Goal: Task Accomplishment & Management: Manage account settings

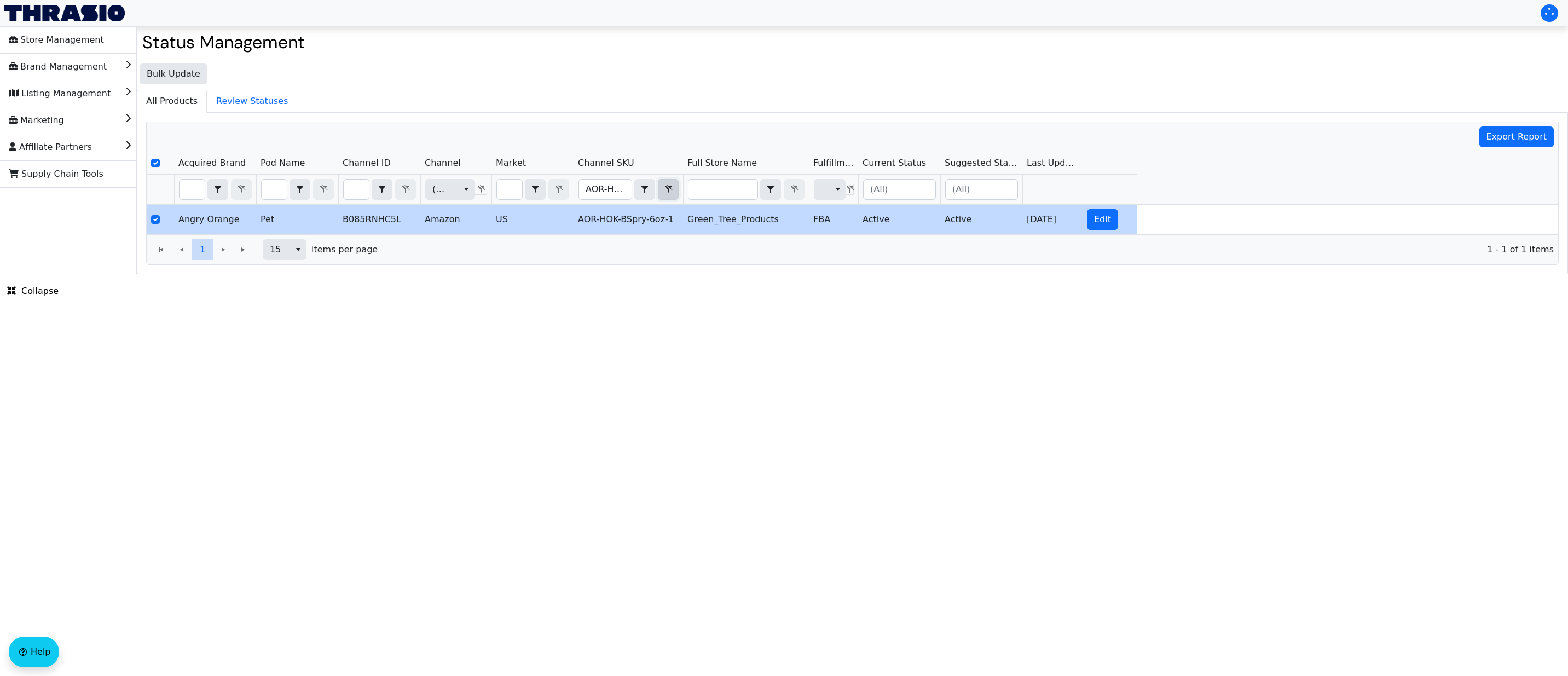
click at [666, 187] on icon "Filter" at bounding box center [669, 189] width 8 height 8
click at [666, 187] on div "Export Report Acquired Brand Pod Name Channel ID Channel Market Channel SKU Ful…" at bounding box center [852, 193] width 1413 height 143
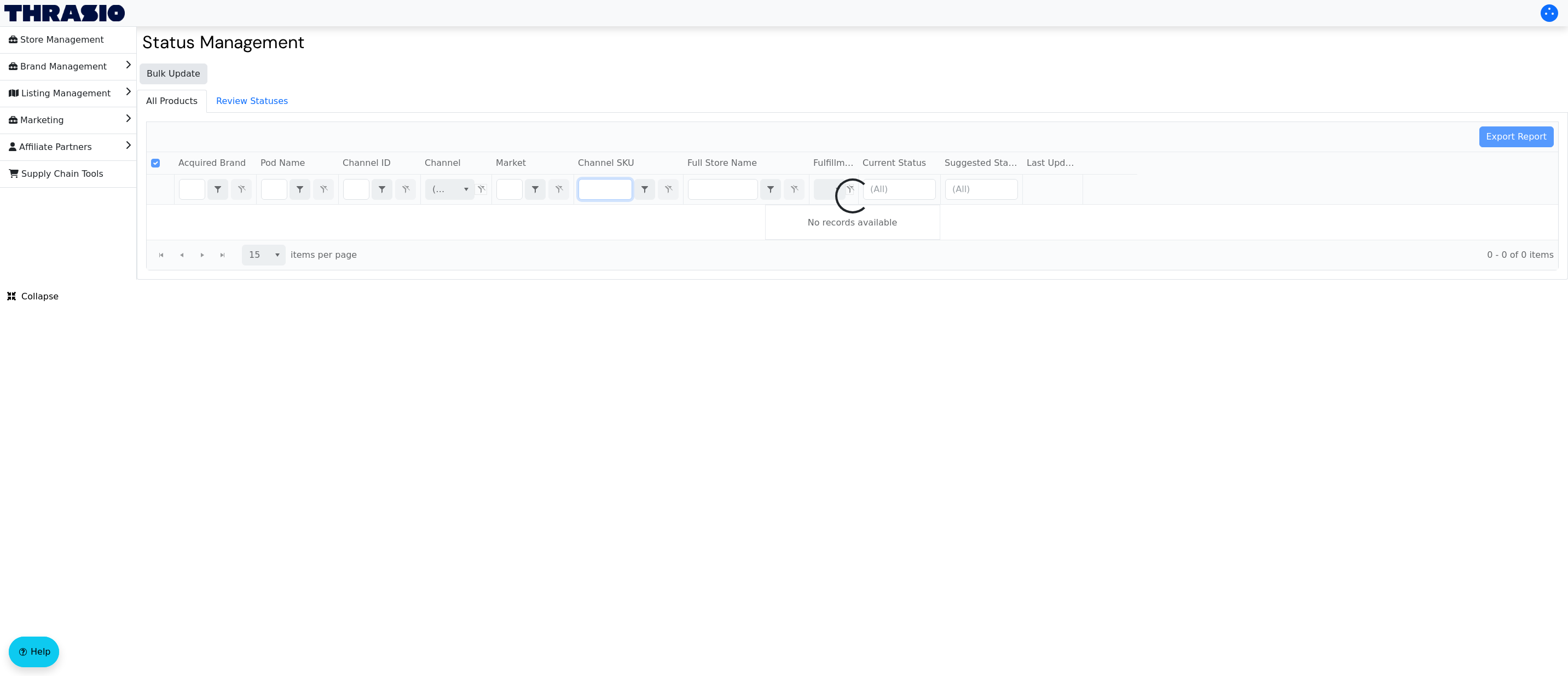
click at [605, 186] on div at bounding box center [852, 196] width 1412 height 148
click at [604, 191] on div at bounding box center [852, 196] width 1412 height 148
click at [603, 189] on div at bounding box center [852, 196] width 1412 height 148
click at [605, 190] on div at bounding box center [852, 196] width 1412 height 148
click at [596, 191] on div at bounding box center [852, 196] width 1412 height 148
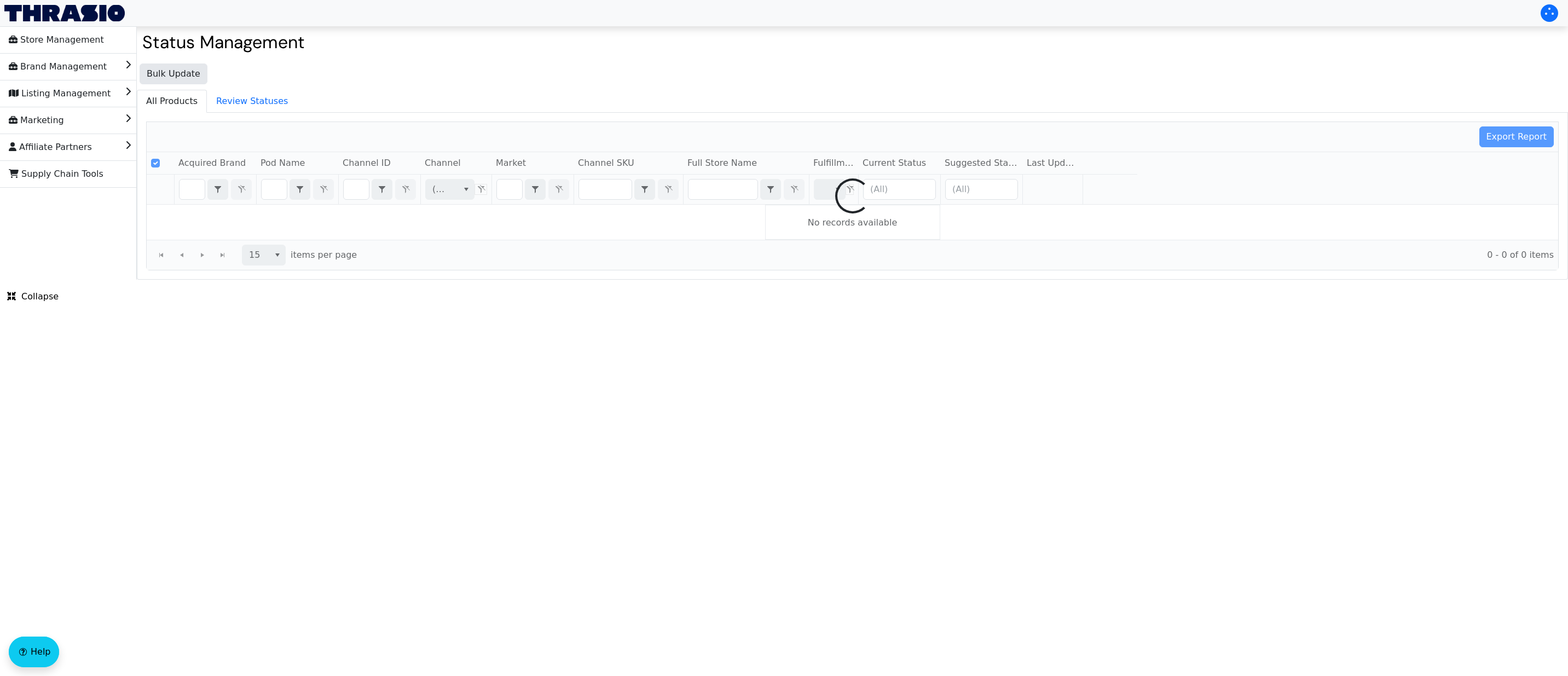
click at [601, 191] on div at bounding box center [852, 196] width 1412 height 148
click at [600, 192] on div at bounding box center [852, 196] width 1412 height 148
click at [600, 193] on div at bounding box center [852, 196] width 1412 height 148
click at [600, 193] on div at bounding box center [852, 196] width 1412 height 148
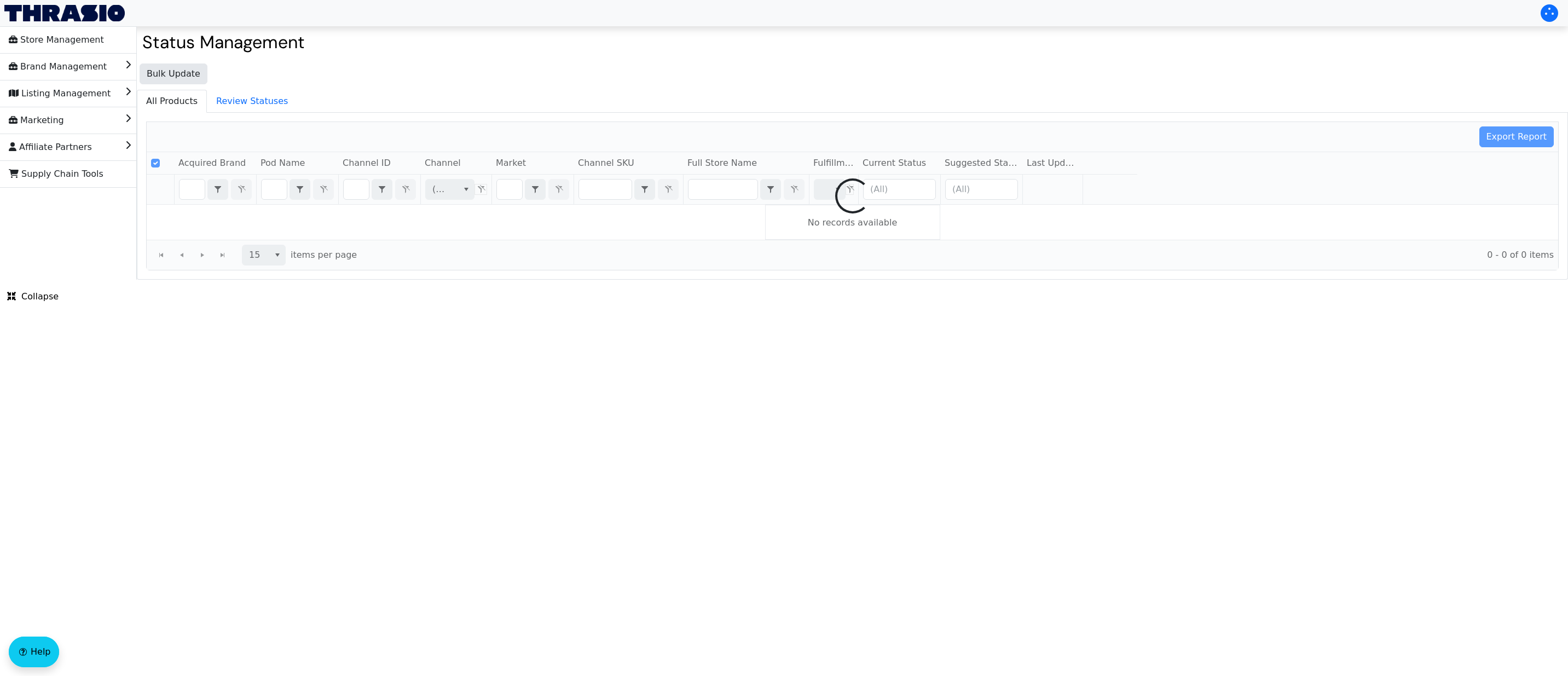
click at [600, 187] on div at bounding box center [852, 196] width 1412 height 148
click at [599, 192] on div at bounding box center [852, 196] width 1412 height 148
click at [598, 192] on div at bounding box center [852, 196] width 1412 height 148
click at [590, 191] on div at bounding box center [852, 196] width 1412 height 148
click at [590, 185] on div at bounding box center [852, 196] width 1412 height 148
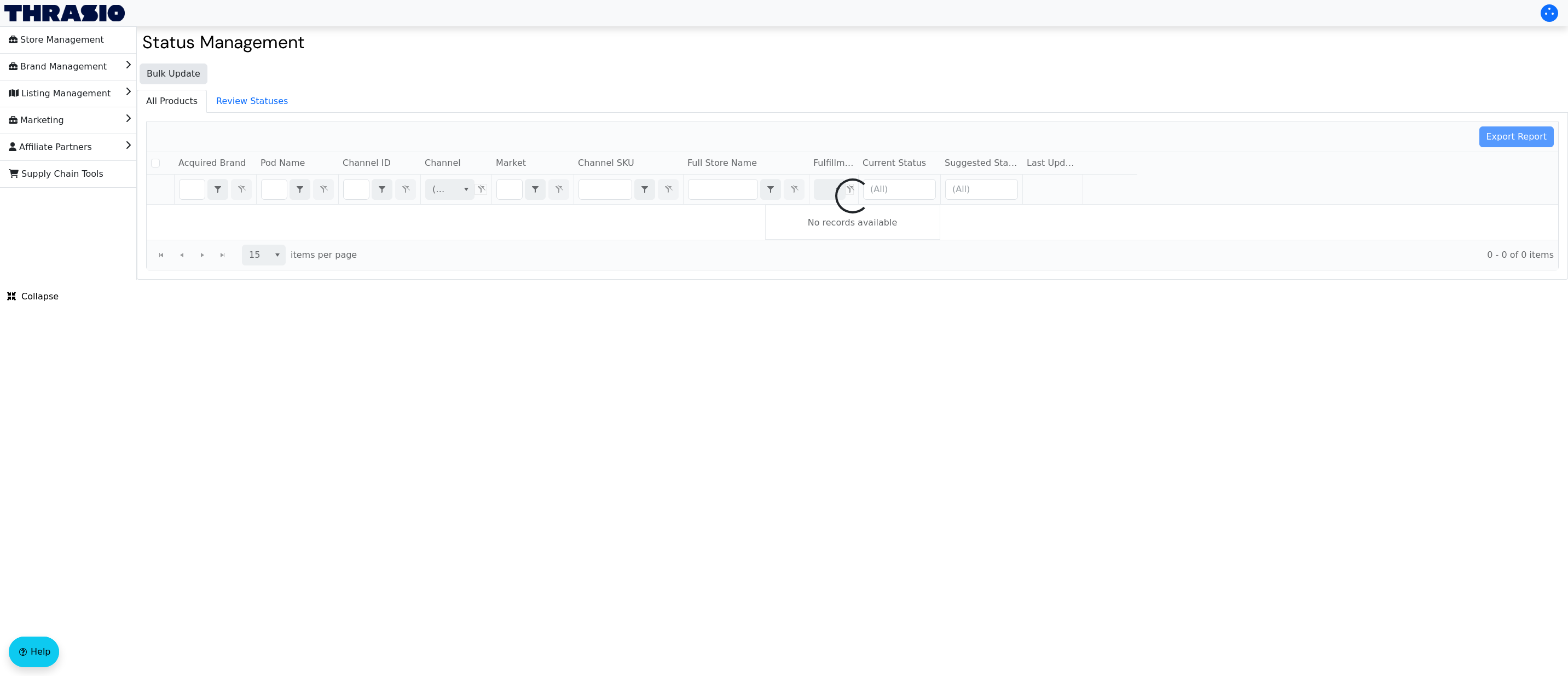
checkbox input "false"
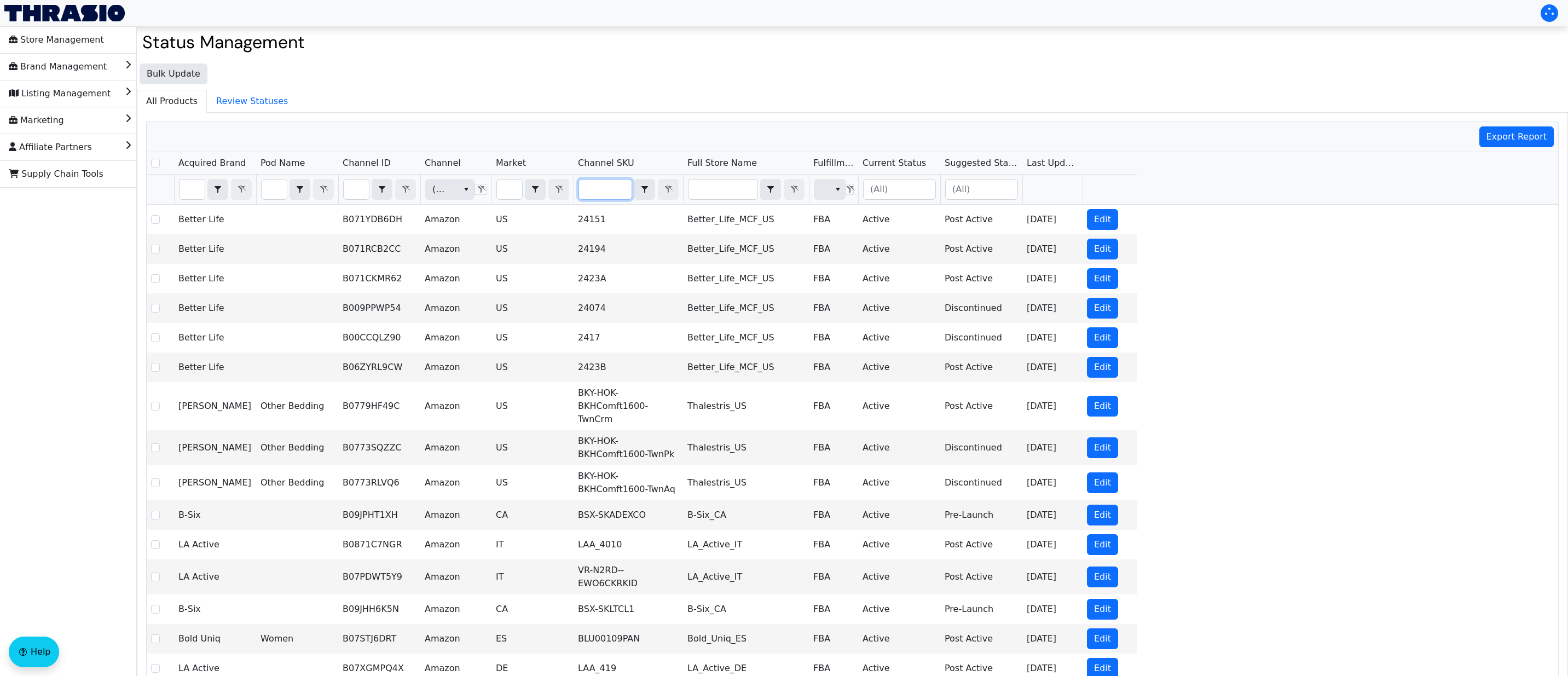
click at [613, 191] on input "Filter" at bounding box center [605, 189] width 52 height 20
type input "SRT-HOK-2PKPLWPRT-KNG"
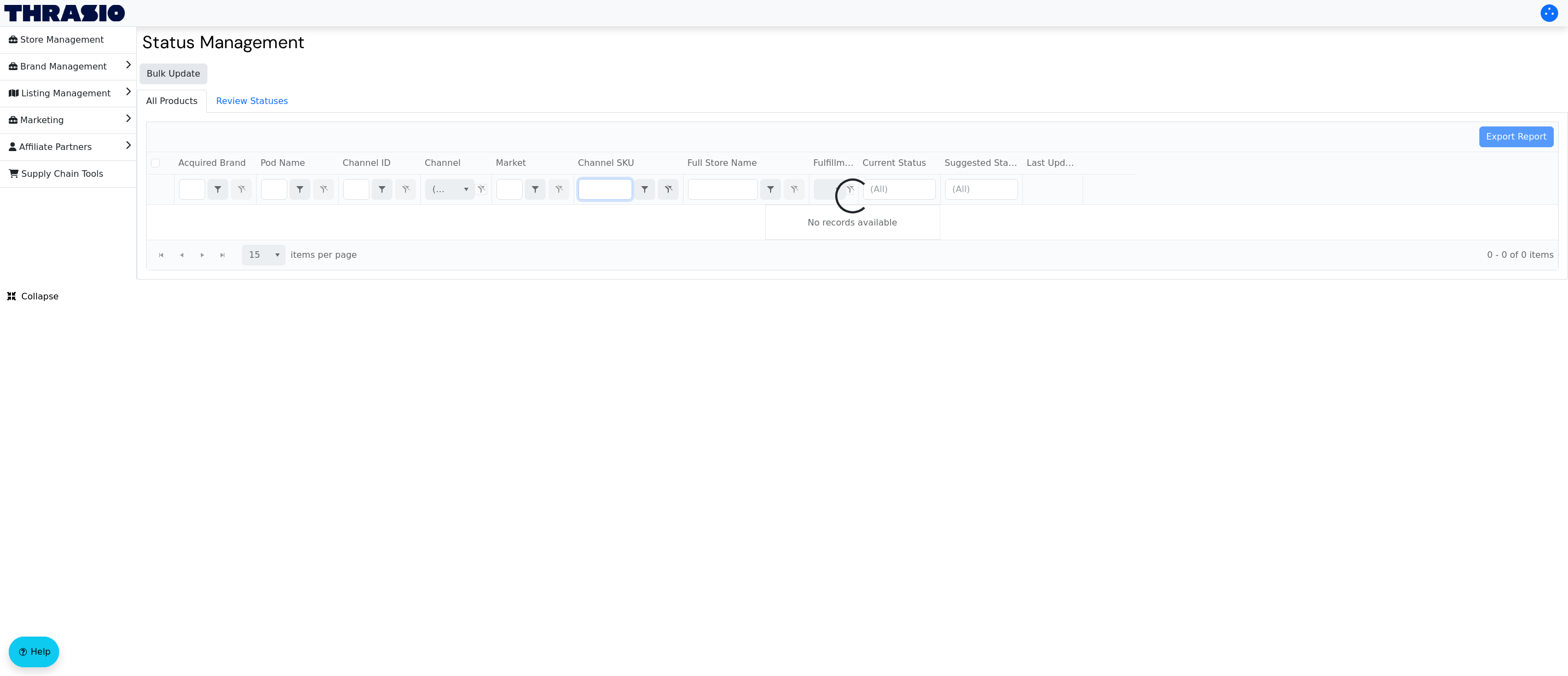
checkbox input "false"
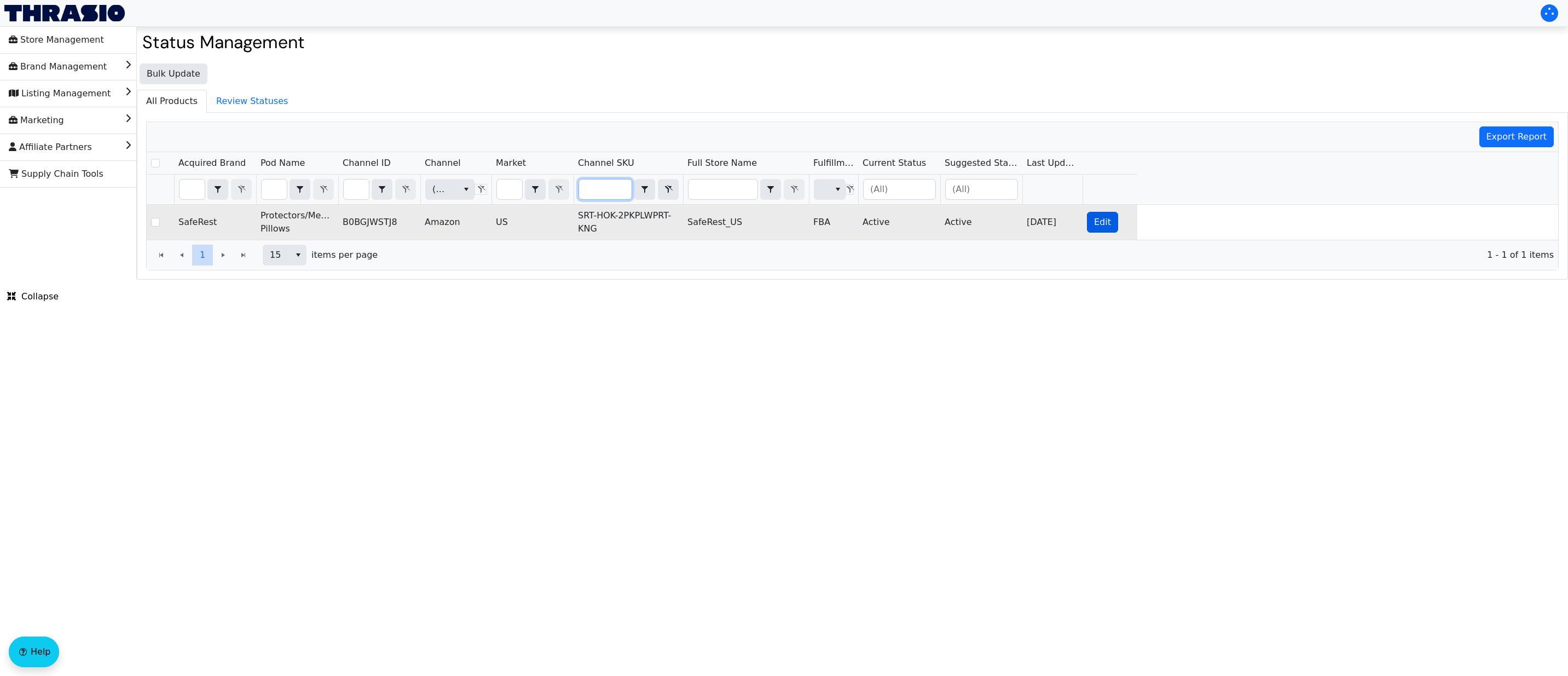
type input "SRT-HOK-2PKPLWPRT-KNG"
click at [1102, 220] on span "Edit" at bounding box center [1102, 222] width 17 height 13
checkbox input "true"
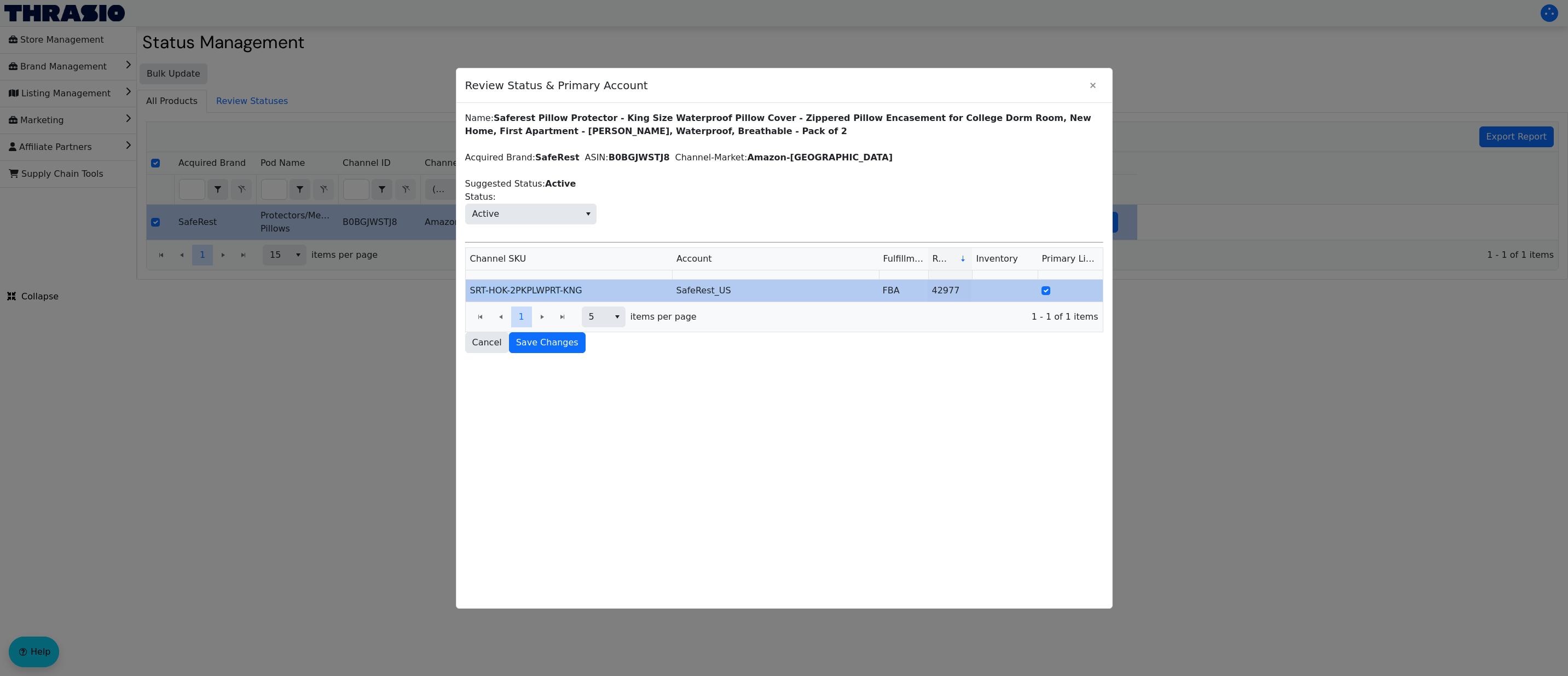
drag, startPoint x: 584, startPoint y: 295, endPoint x: 468, endPoint y: 289, distance: 116.2
click at [468, 289] on td "SRT-HOK-2PKPLWPRT-KNG" at bounding box center [569, 290] width 206 height 22
click at [1092, 84] on icon "Close" at bounding box center [1093, 85] width 13 height 9
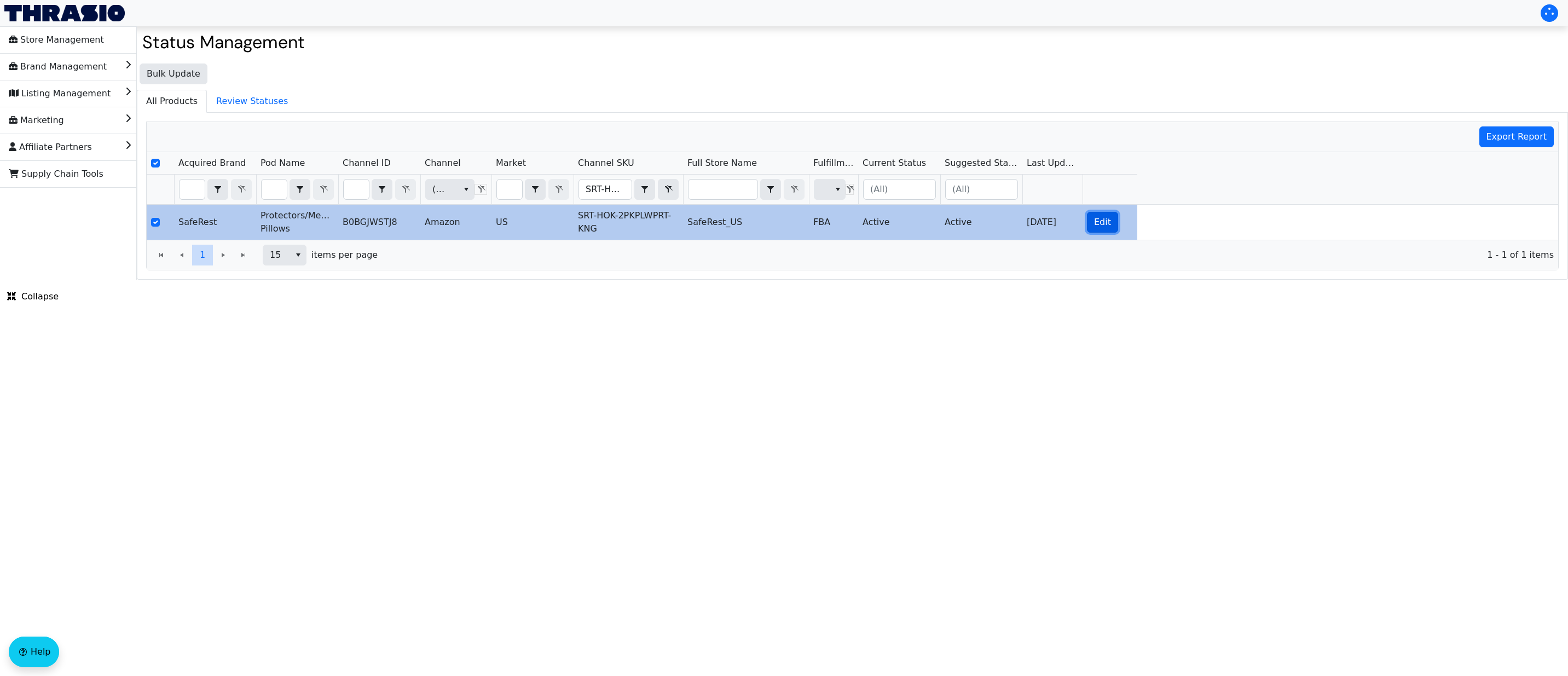
click at [1104, 223] on span "Edit" at bounding box center [1102, 222] width 17 height 13
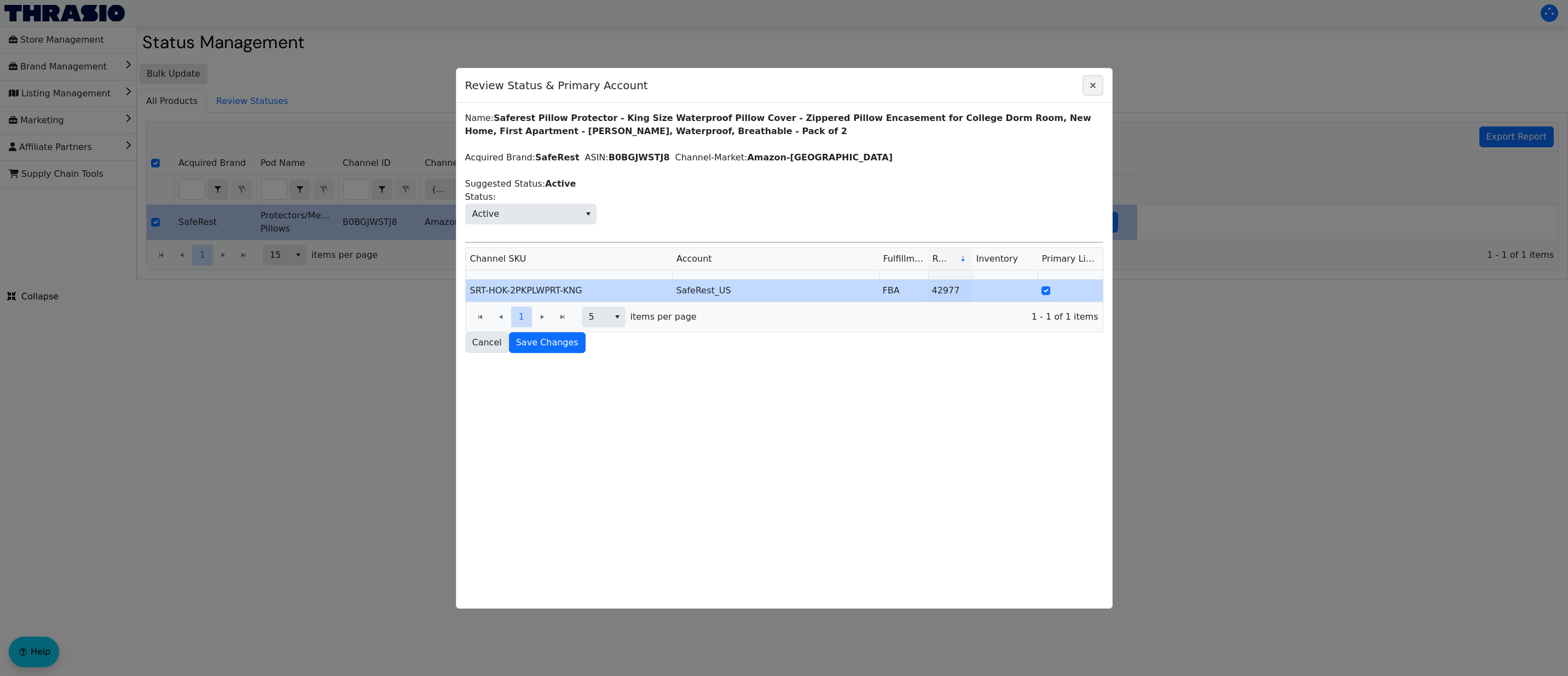
click at [1088, 85] on icon "Close" at bounding box center [1093, 85] width 13 height 9
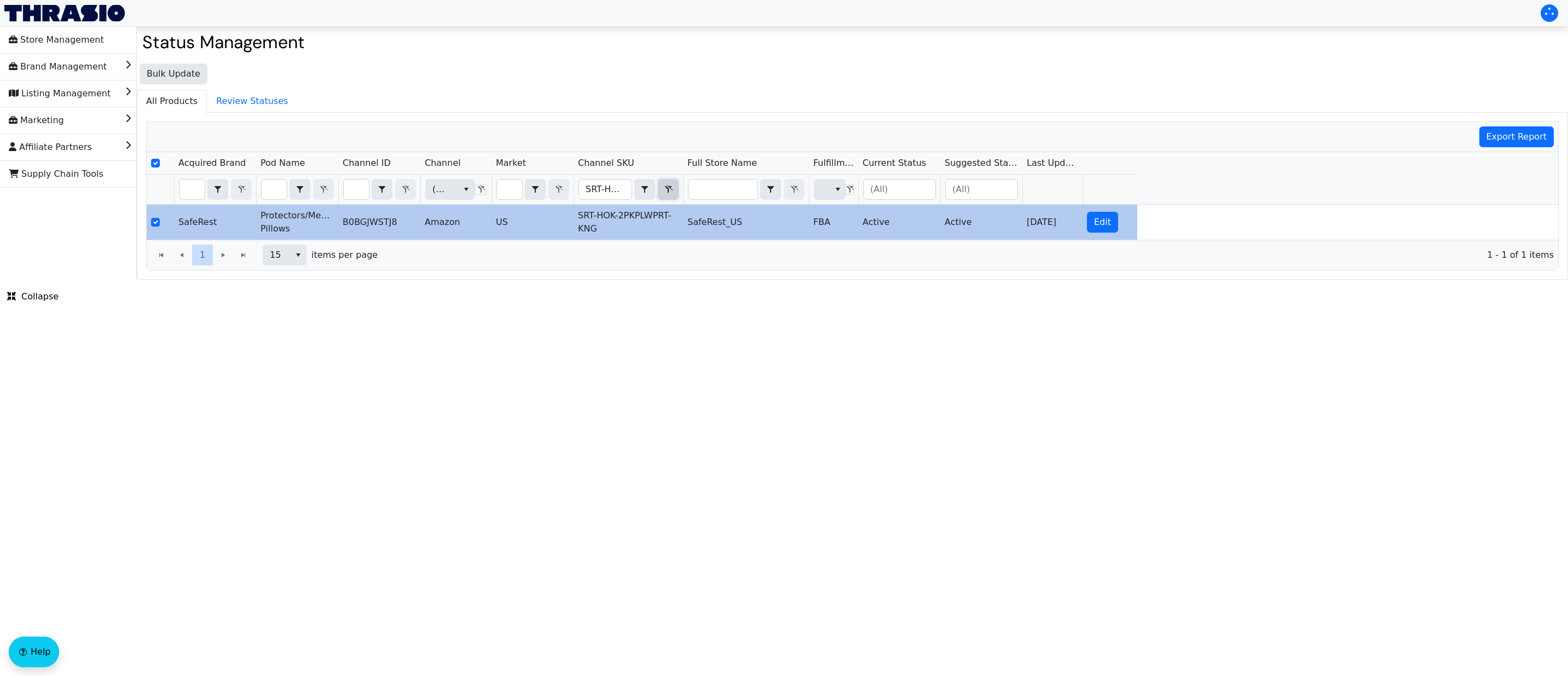
click at [666, 190] on icon "Filter" at bounding box center [668, 189] width 13 height 9
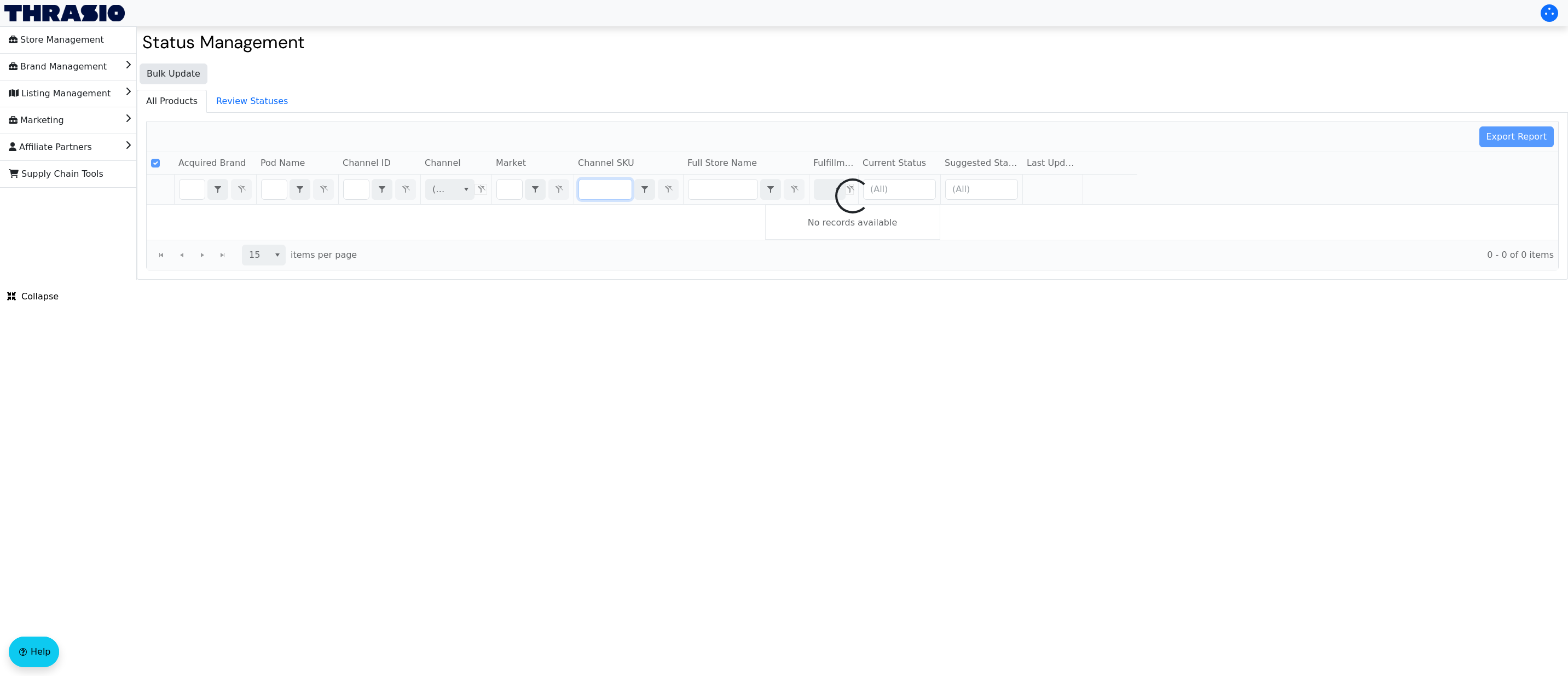
click at [609, 187] on div at bounding box center [852, 196] width 1412 height 148
click at [603, 187] on div at bounding box center [852, 196] width 1412 height 148
checkbox input "false"
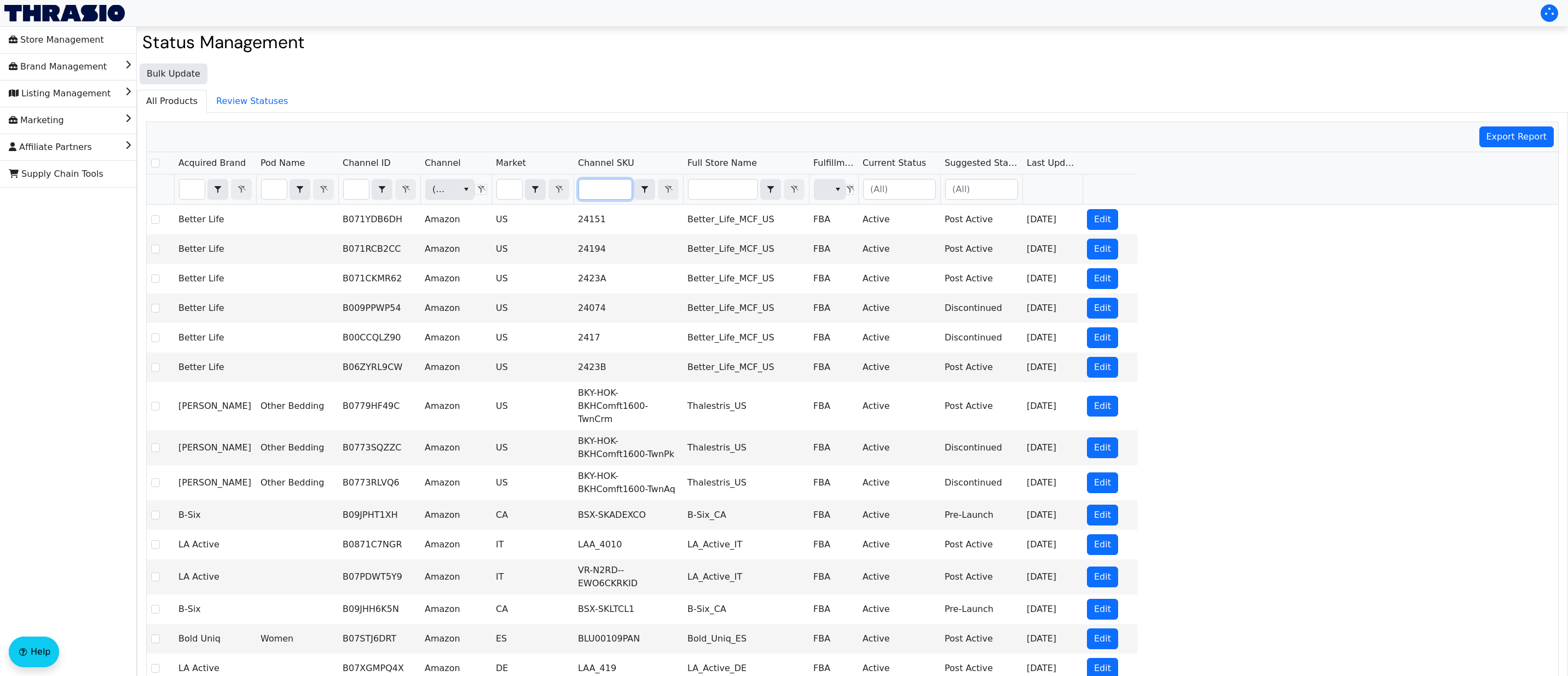
click at [603, 187] on input "Filter" at bounding box center [605, 189] width 52 height 20
type input "SRT-HOK-PLWPTC-2ST-WH-KG"
checkbox input "true"
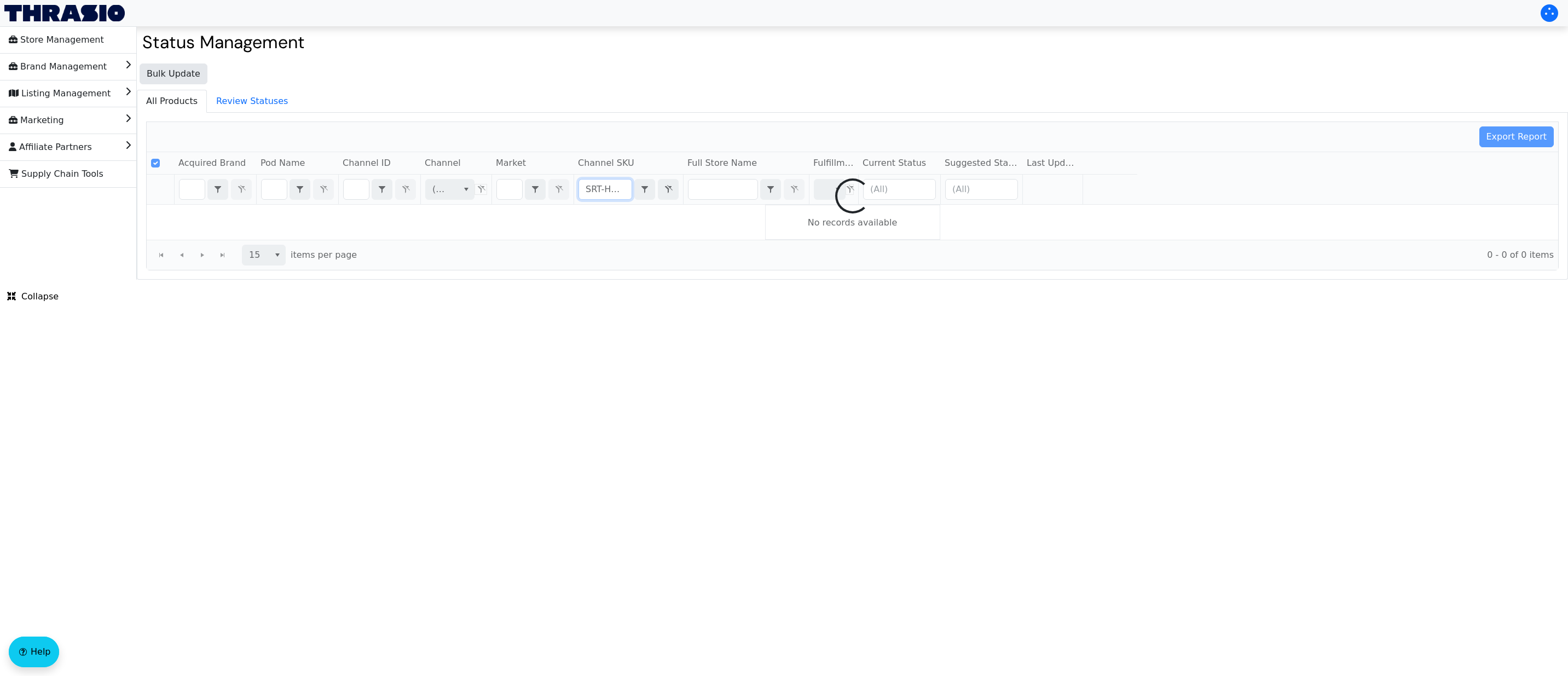
scroll to position [0, 89]
type input "SRT-HOK-PLWPTC-2ST-WH-KG"
click at [670, 191] on icon "Filter" at bounding box center [668, 189] width 13 height 9
checkbox input "false"
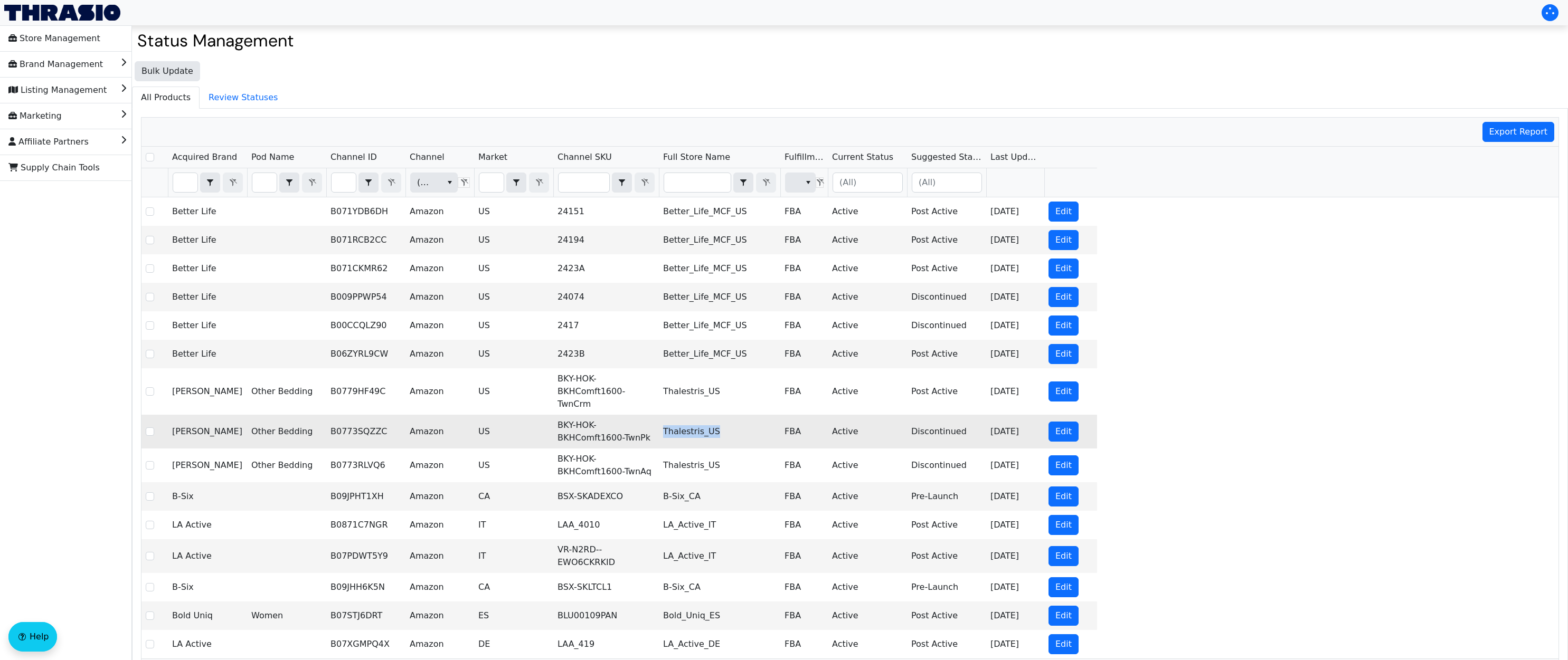
drag, startPoint x: 727, startPoint y: 422, endPoint x: 663, endPoint y: 420, distance: 64.0
click at [663, 420] on td "Thalestris_US" at bounding box center [719, 432] width 121 height 34
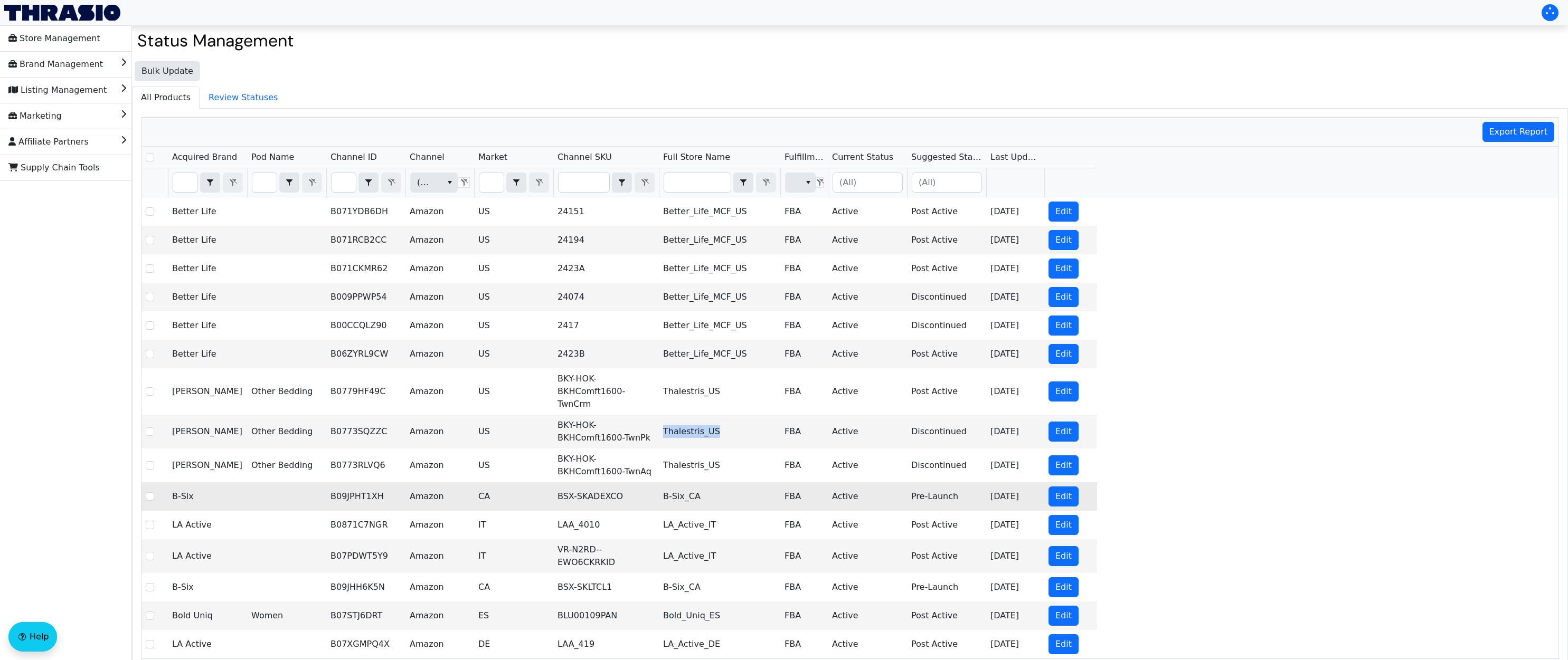
copy td "Thalestris_US"
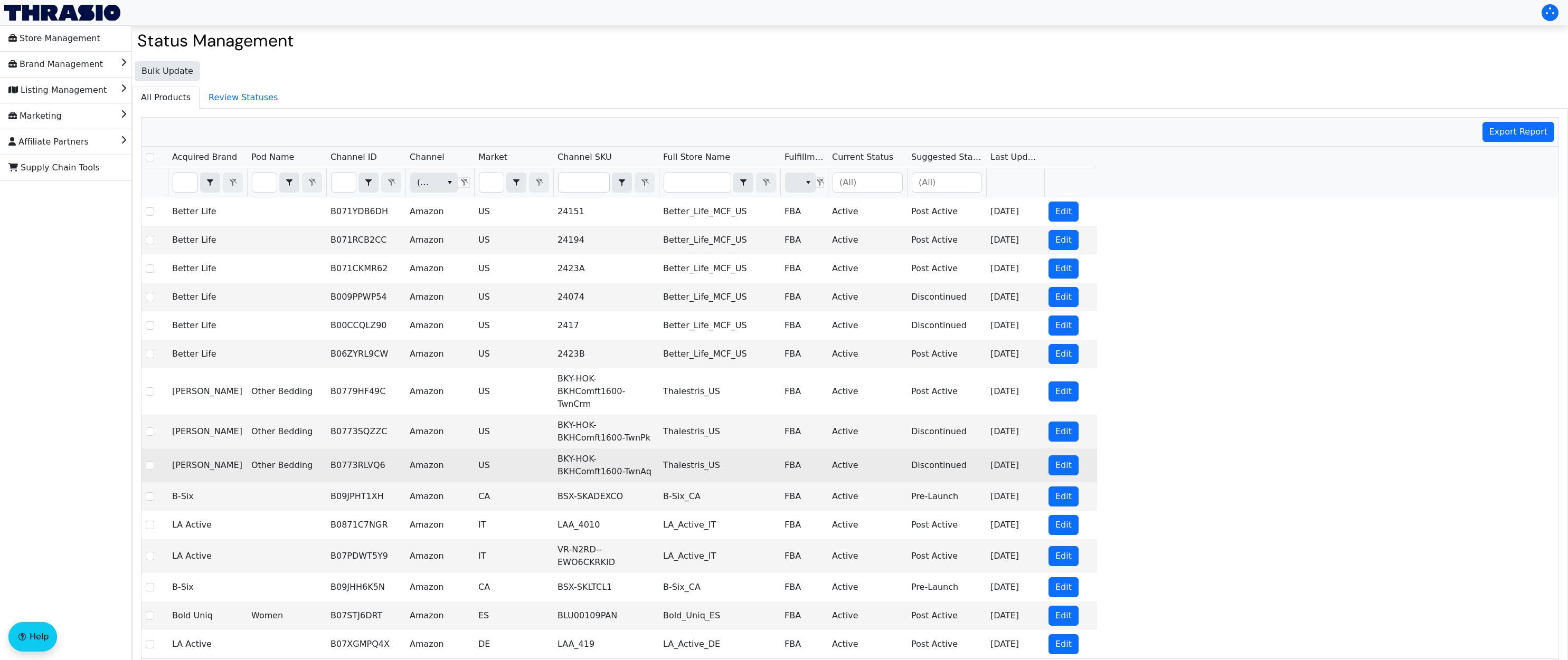
click at [701, 459] on td "Thalestris_US" at bounding box center [719, 465] width 121 height 34
drag, startPoint x: 723, startPoint y: 458, endPoint x: 614, endPoint y: 455, distance: 109.0
click at [614, 455] on tr "Becky Cameron Other Bedding B0773RLVQ6 Amazon US BKY-HOK-BKHComft1600-TwnAq Tha…" at bounding box center [619, 465] width 956 height 34
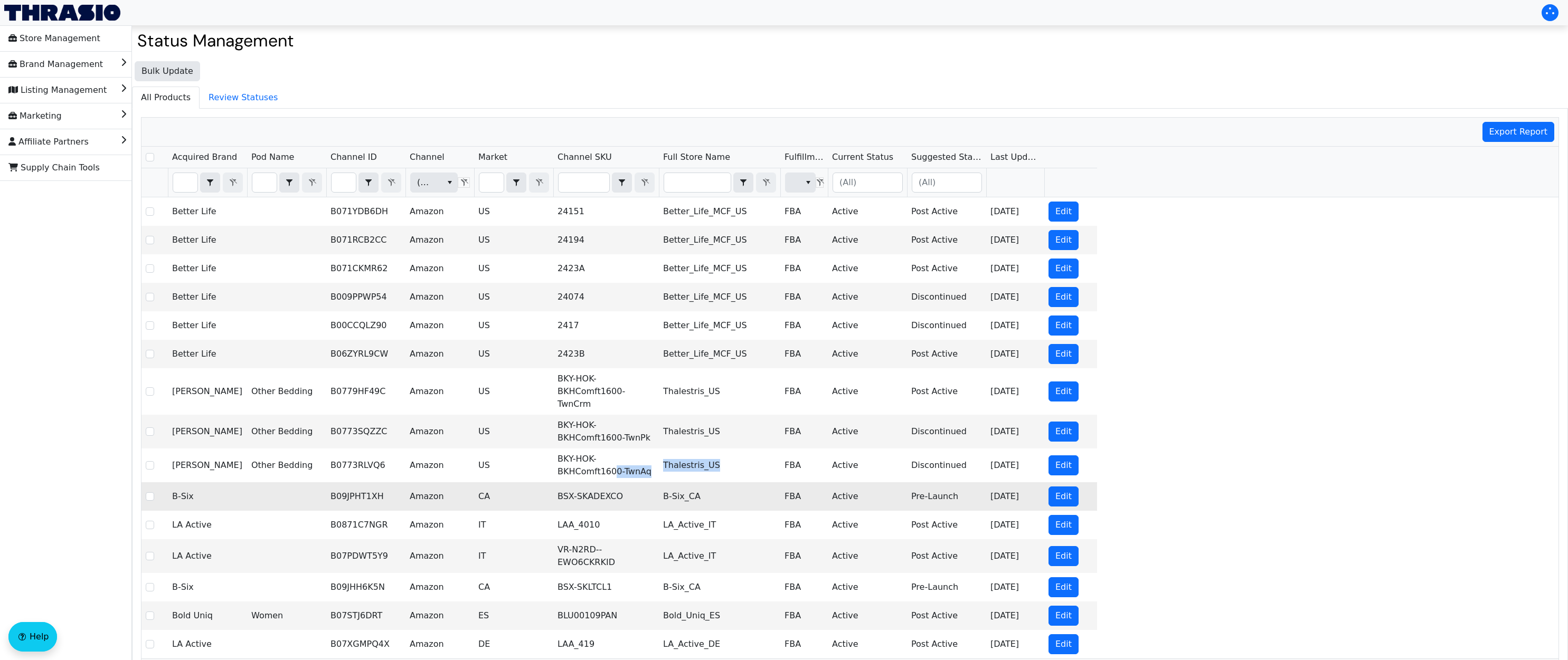
copy tr "0-TwnAq Thalestris_US"
click at [503, 482] on td "CA" at bounding box center [514, 496] width 79 height 29
click at [345, 181] on input "Filter" at bounding box center [344, 182] width 24 height 19
type input "B07871P2PQ"
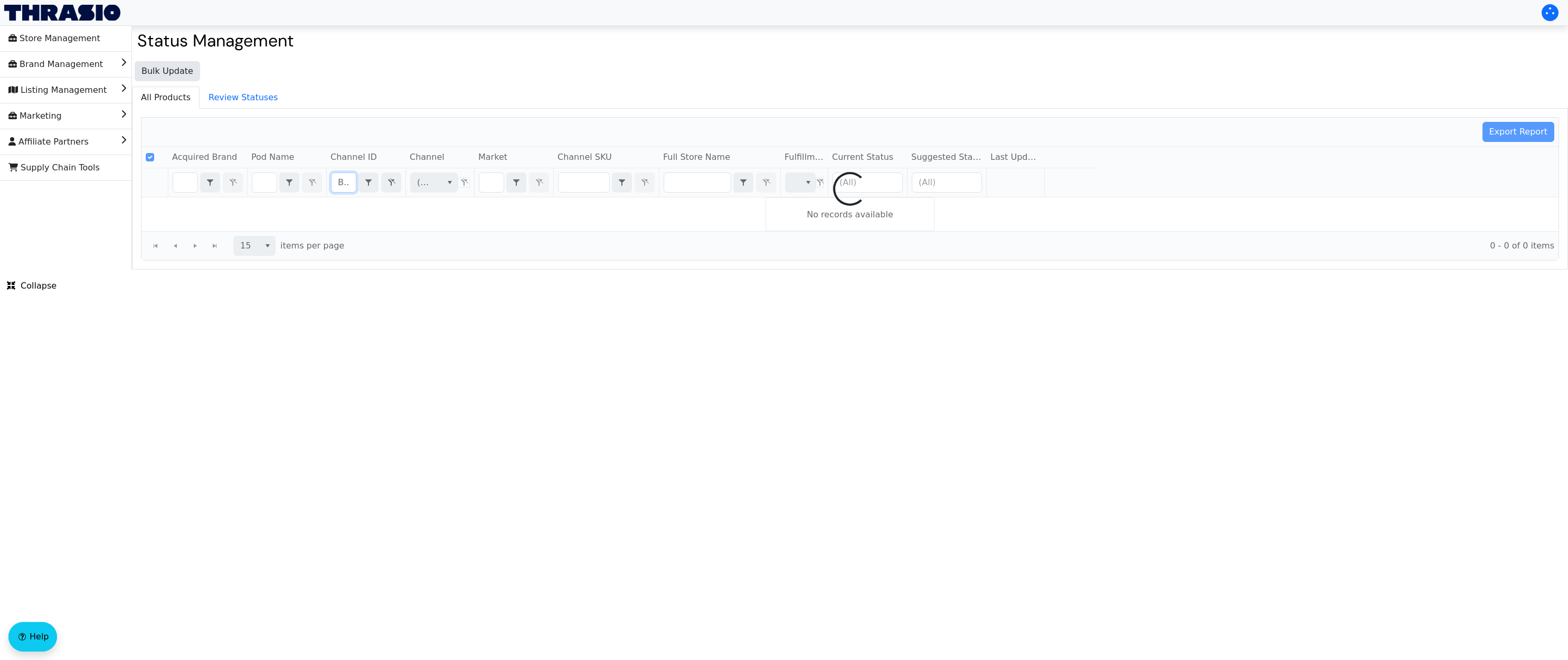
checkbox input "true"
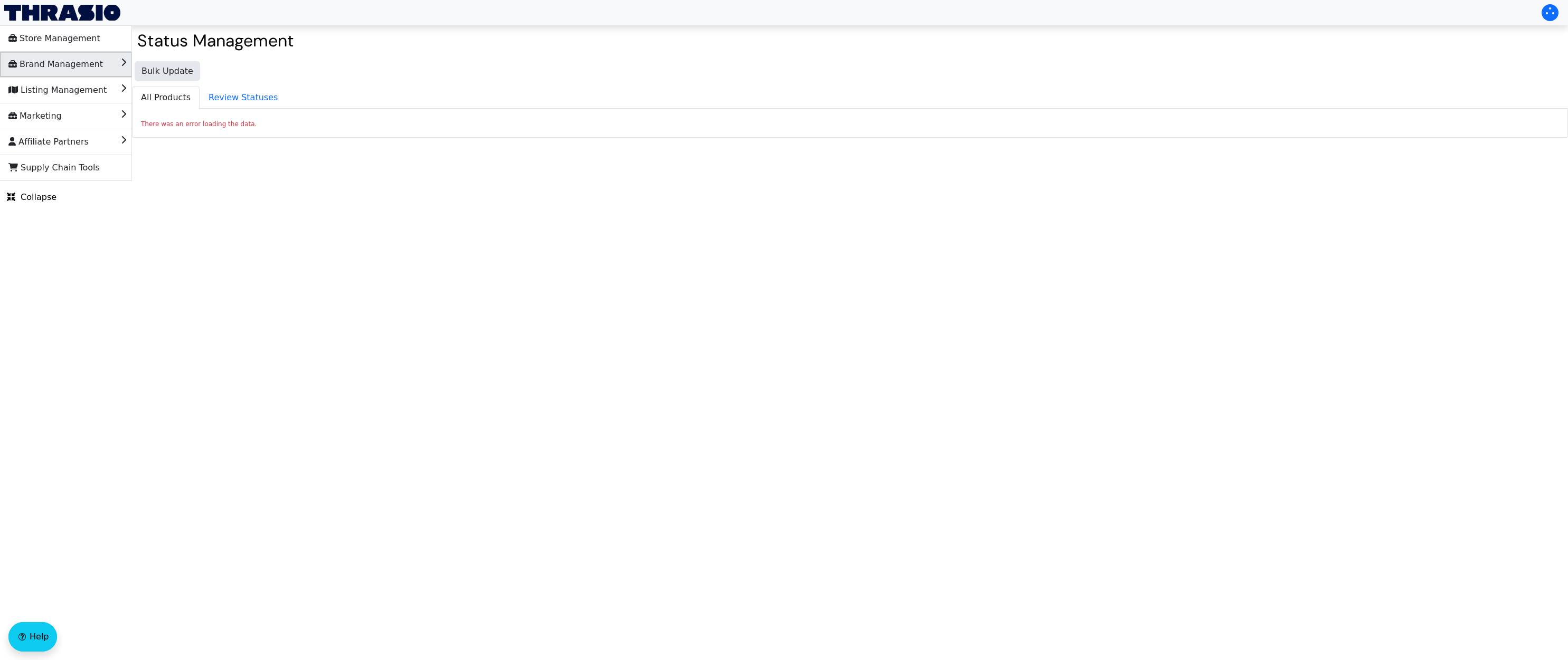
click at [94, 63] on li "Brand Management" at bounding box center [66, 64] width 132 height 26
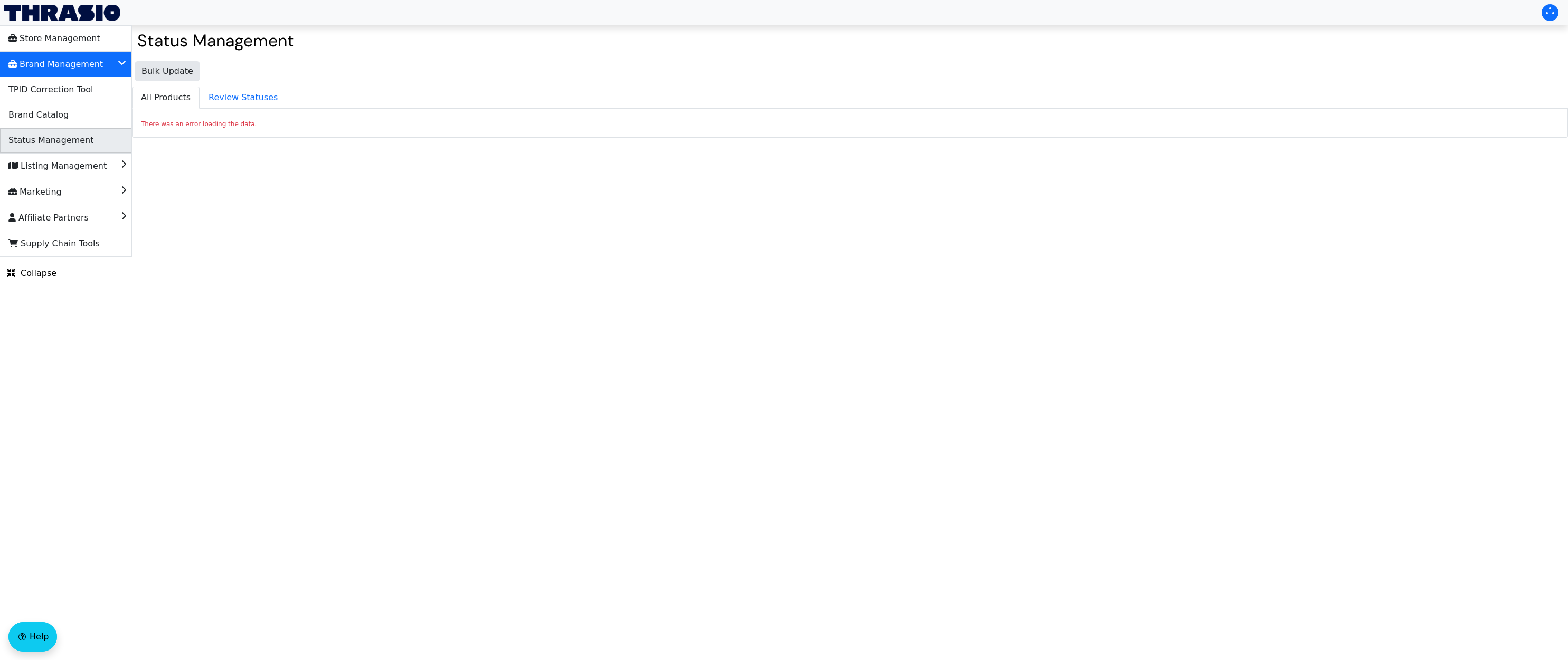
click at [66, 138] on span "Status Management" at bounding box center [51, 141] width 85 height 17
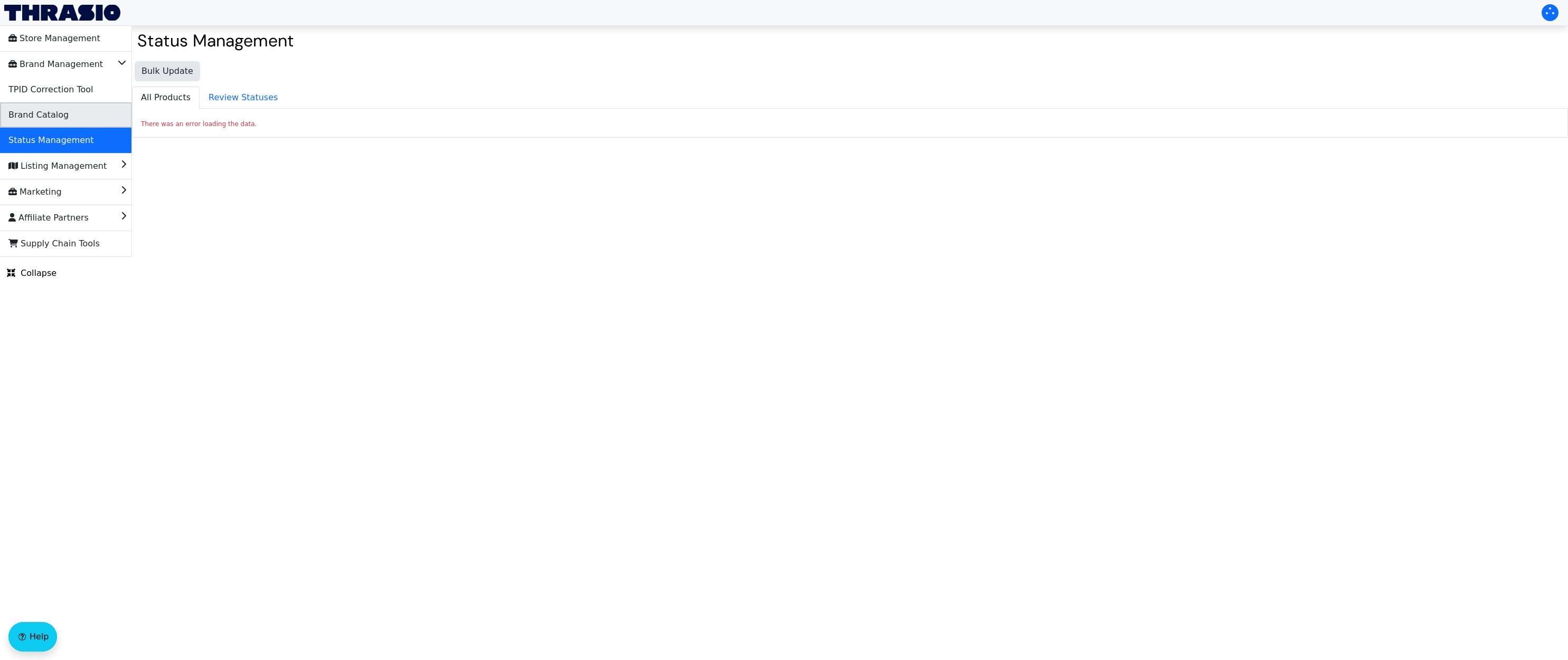
click at [61, 117] on span "Brand Catalog" at bounding box center [38, 115] width 60 height 17
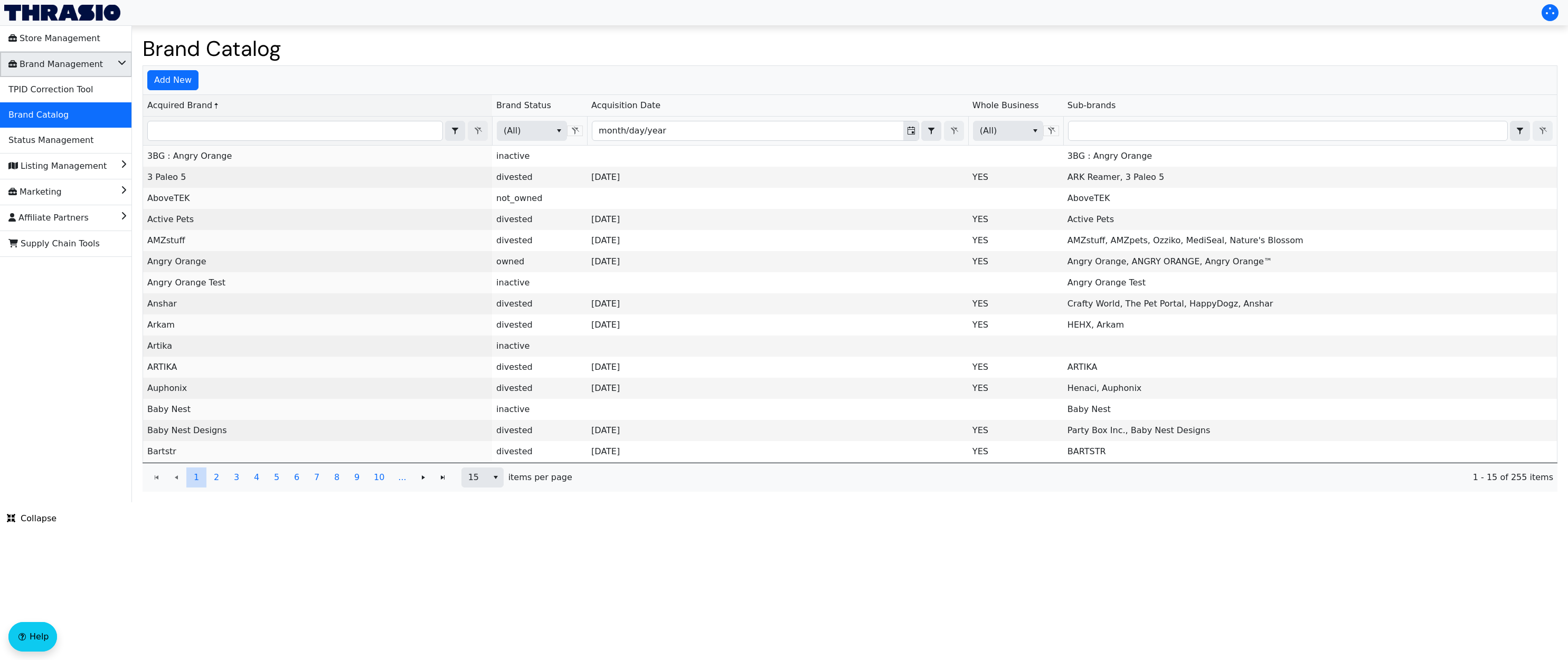
click at [88, 64] on span "Brand Management" at bounding box center [55, 64] width 94 height 17
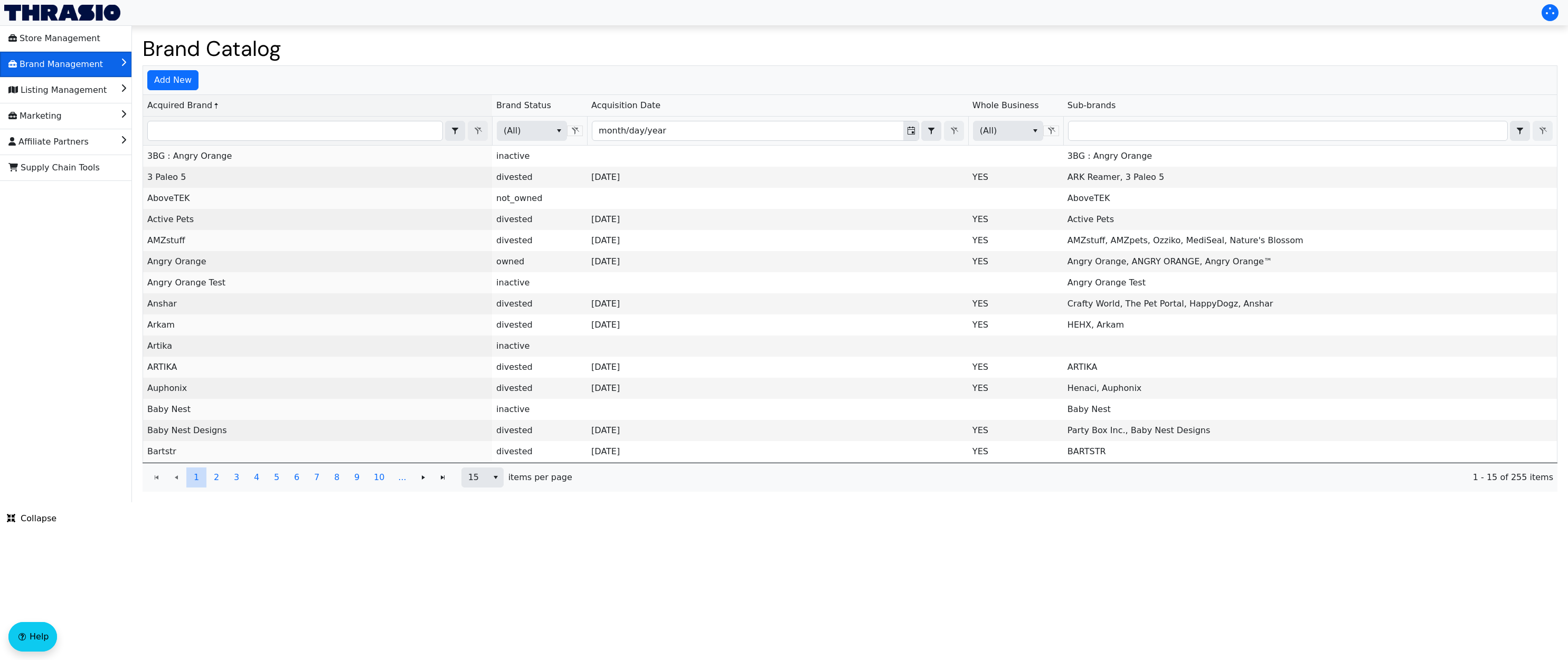
click at [105, 63] on li "Brand Management" at bounding box center [66, 64] width 132 height 26
click at [61, 115] on span "Brand Catalog" at bounding box center [38, 115] width 60 height 17
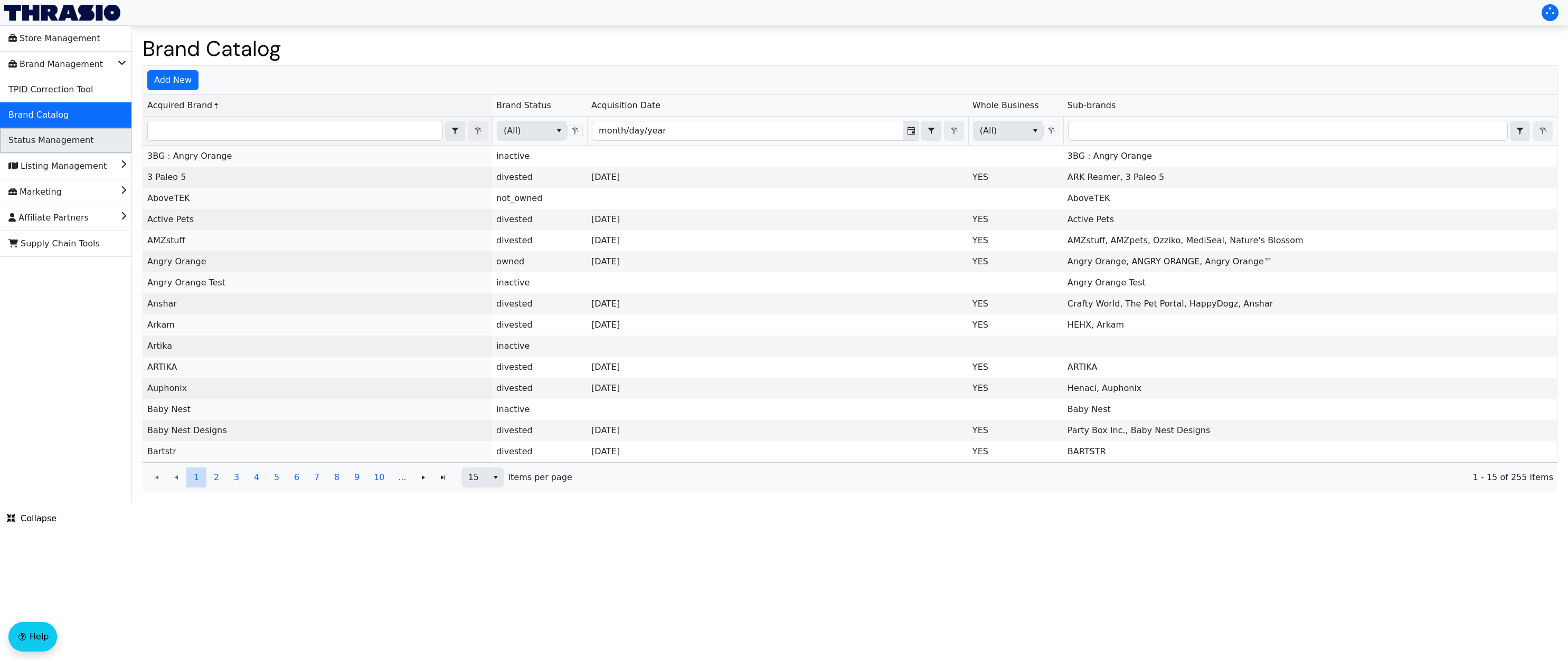
click at [58, 144] on span "Status Management" at bounding box center [51, 141] width 85 height 17
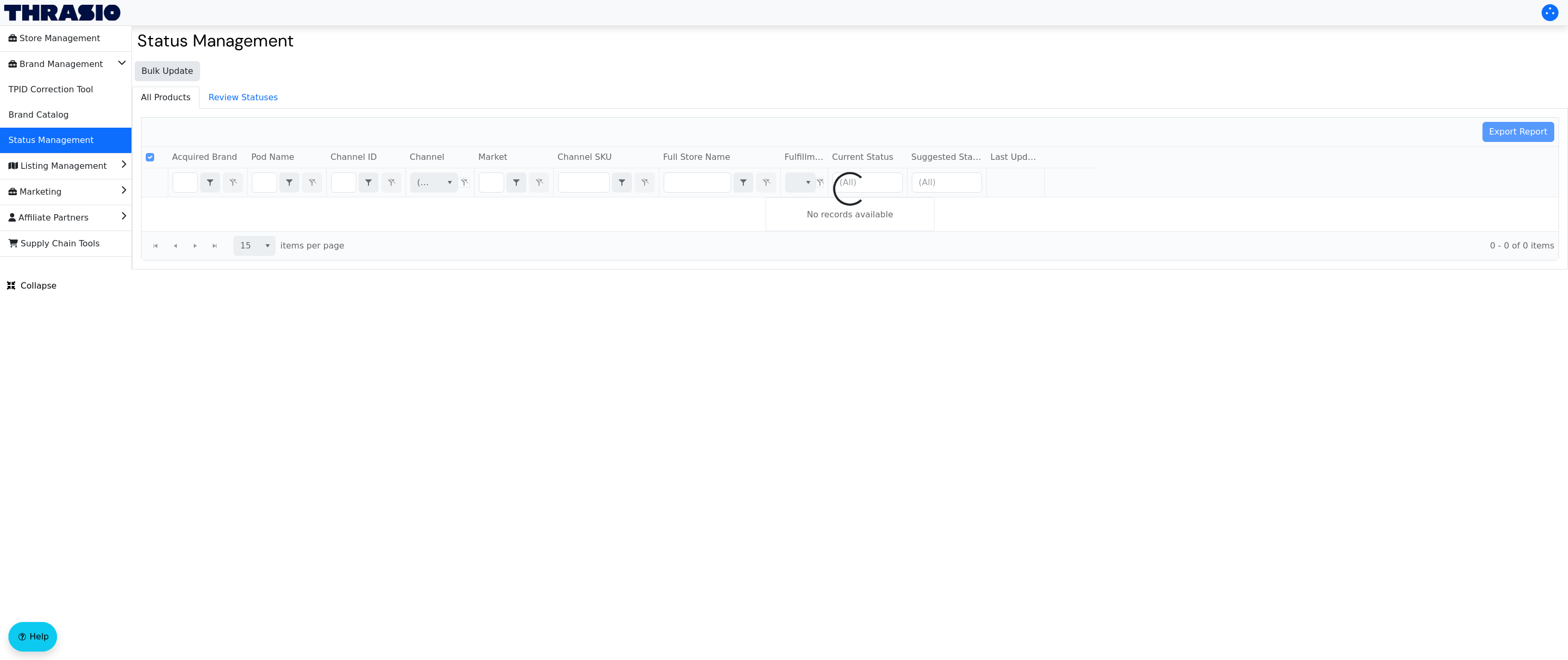
click at [345, 185] on div at bounding box center [850, 189] width 1417 height 142
click at [348, 185] on div at bounding box center [850, 189] width 1417 height 142
click at [344, 183] on div at bounding box center [850, 189] width 1417 height 142
checkbox input "false"
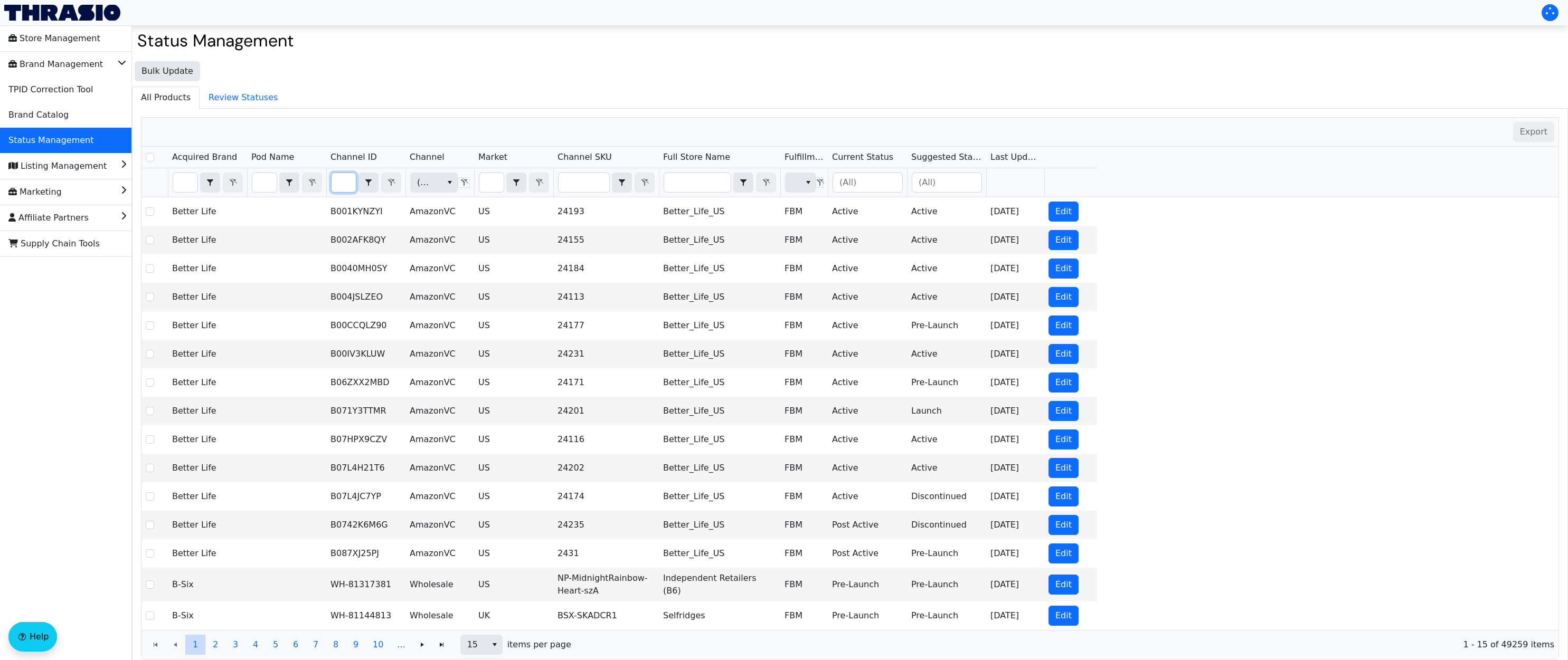
click at [346, 184] on input "Filter" at bounding box center [344, 182] width 24 height 19
type input "B07871P2PQ"
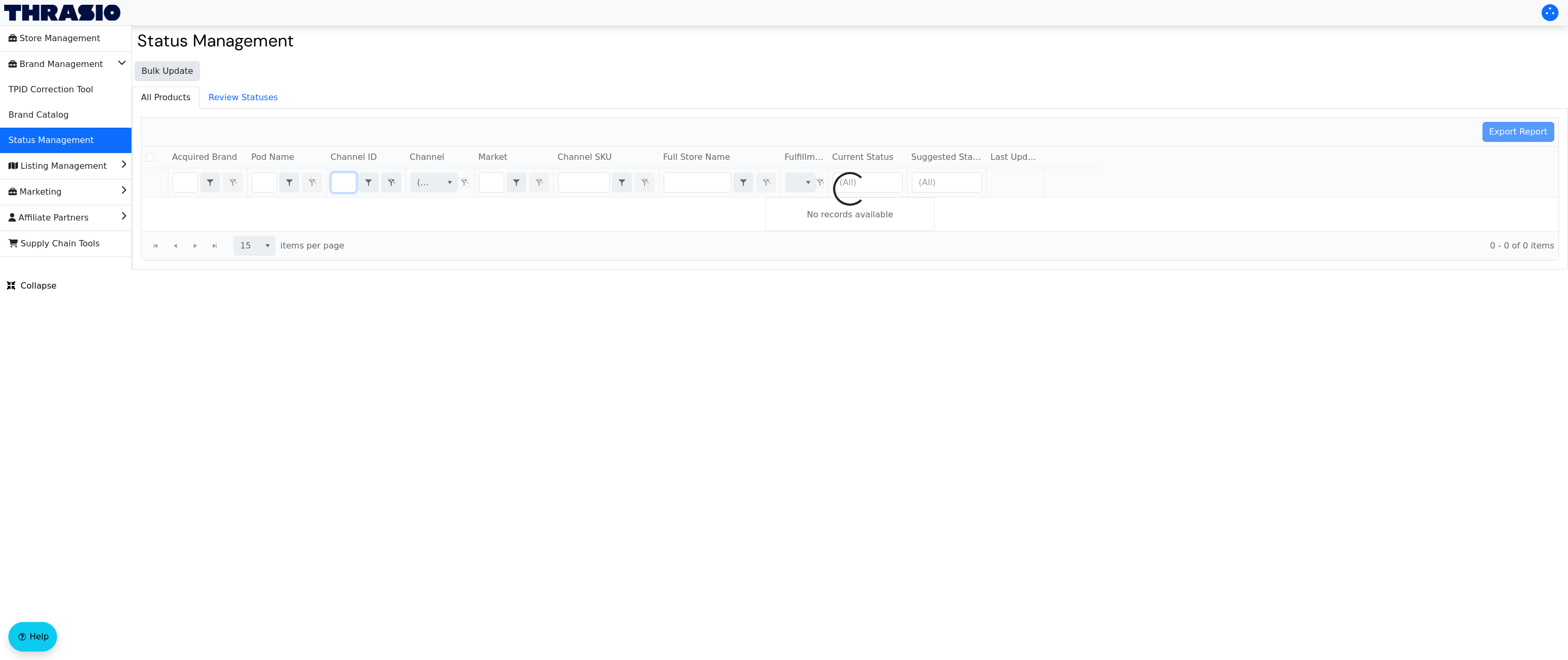
checkbox input "false"
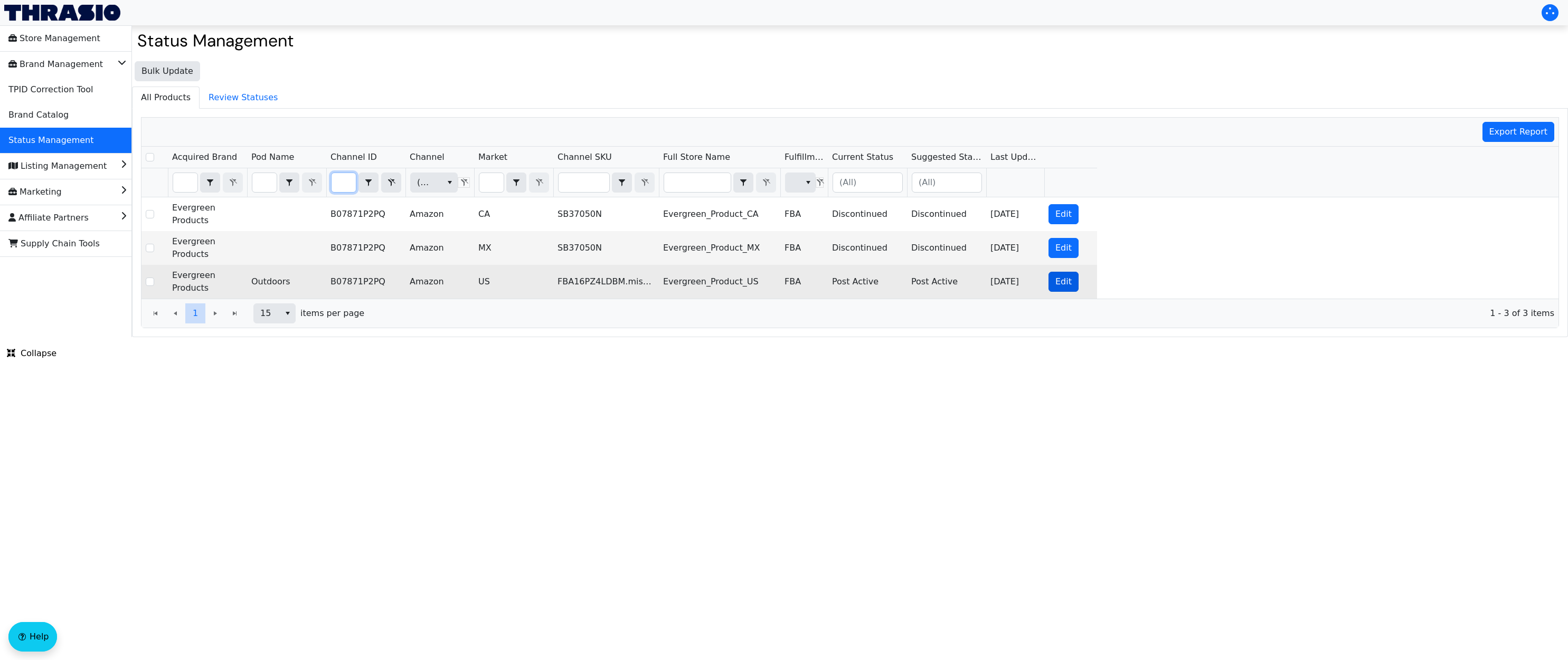
type input "B07871P2PQ"
click at [1069, 280] on span "Edit" at bounding box center [1063, 282] width 16 height 13
checkbox input "true"
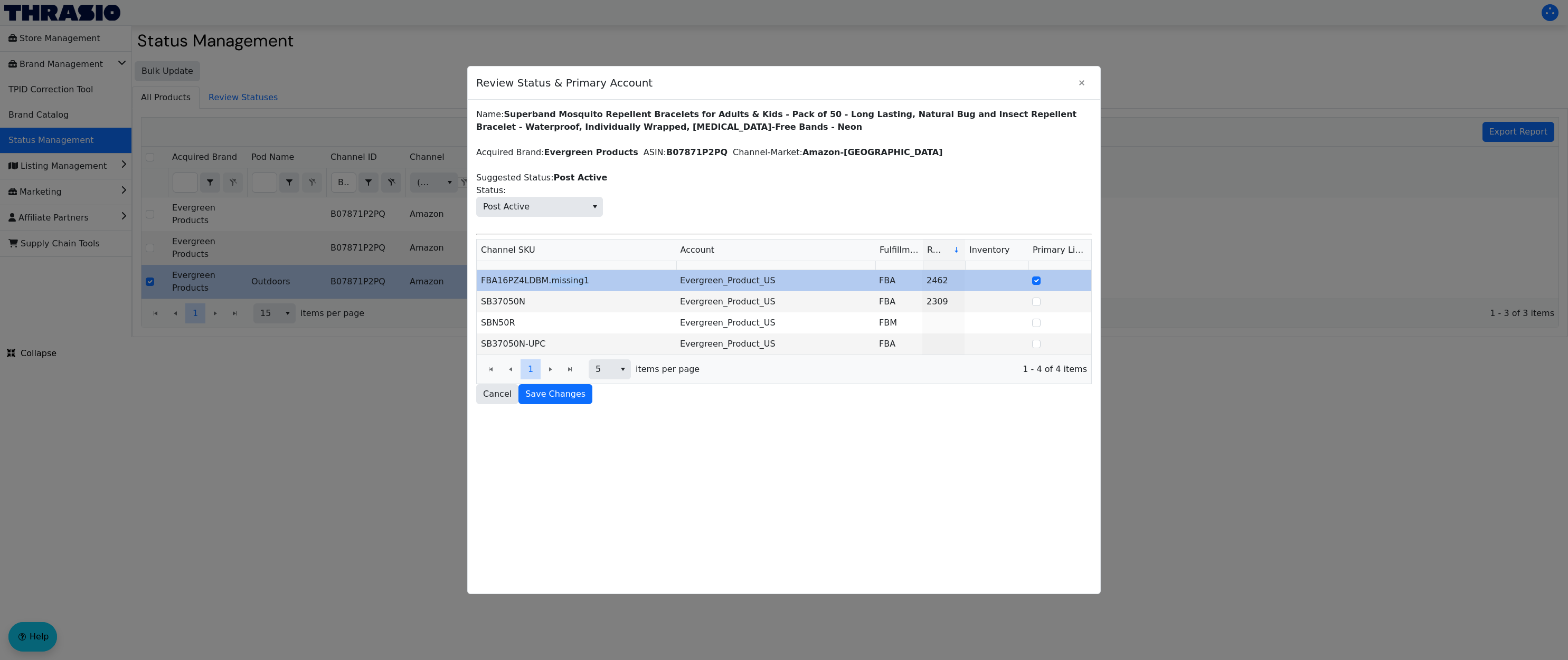
drag, startPoint x: 581, startPoint y: 284, endPoint x: 547, endPoint y: 281, distance: 34.1
click at [547, 281] on td "FBA16PZ4LDBM.missing1" at bounding box center [576, 280] width 199 height 21
click at [542, 304] on td "SB37050N" at bounding box center [576, 302] width 199 height 21
drag, startPoint x: 585, startPoint y: 277, endPoint x: 489, endPoint y: 276, distance: 96.0
click at [489, 276] on td "FBA16PZ4LDBM.missing1" at bounding box center [576, 280] width 199 height 21
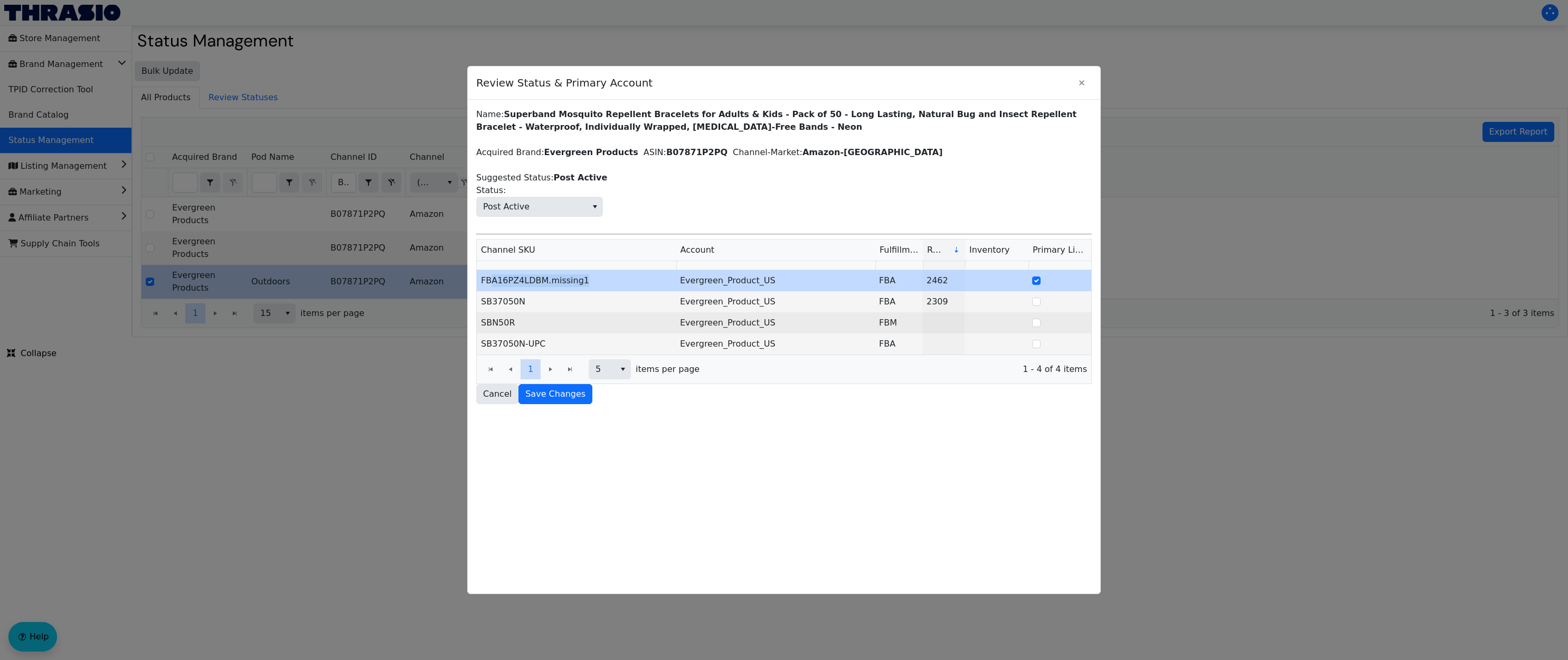
copy td "A16PZ4LDBM.missing1"
click at [523, 320] on td "SBN50R" at bounding box center [576, 322] width 199 height 21
click at [1078, 86] on icon "Close" at bounding box center [1082, 83] width 13 height 9
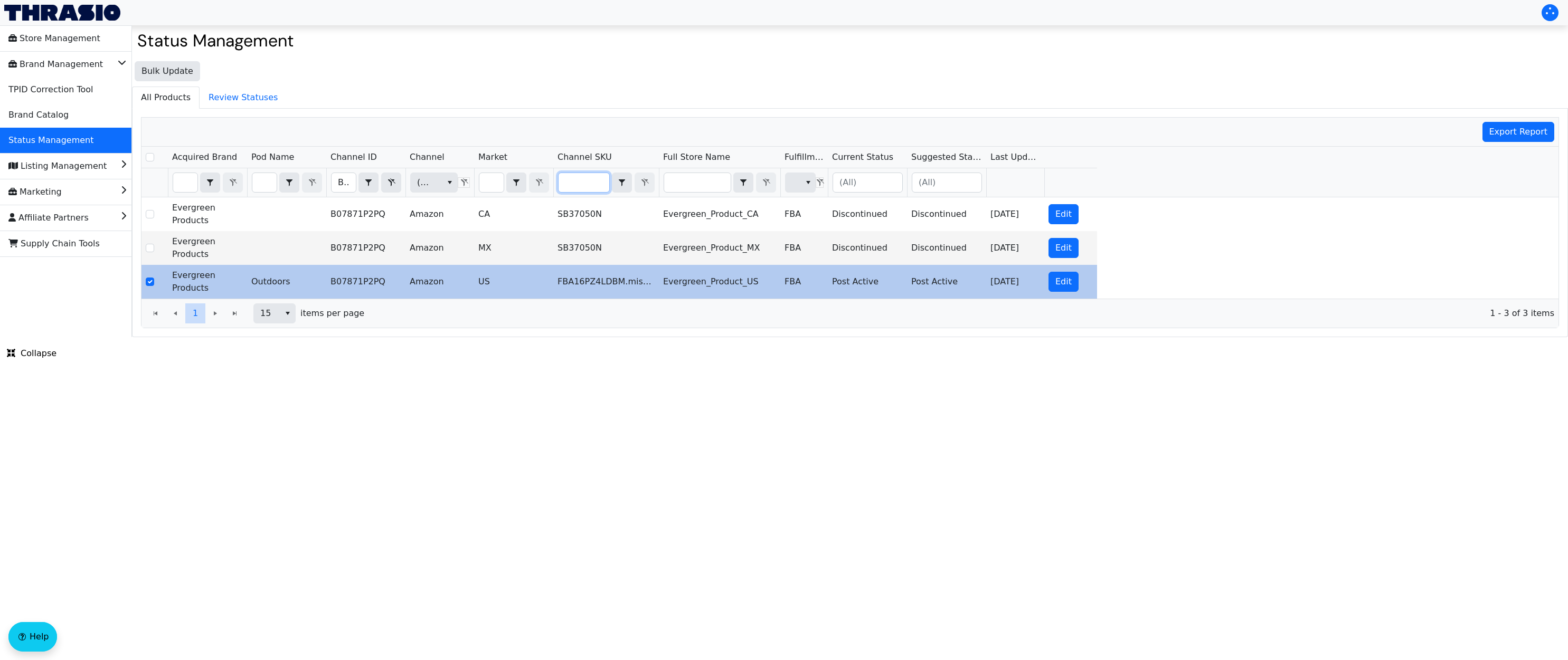
click at [573, 184] on input "Filter" at bounding box center [584, 182] width 51 height 19
click at [388, 182] on icon "Filter" at bounding box center [391, 182] width 13 height 9
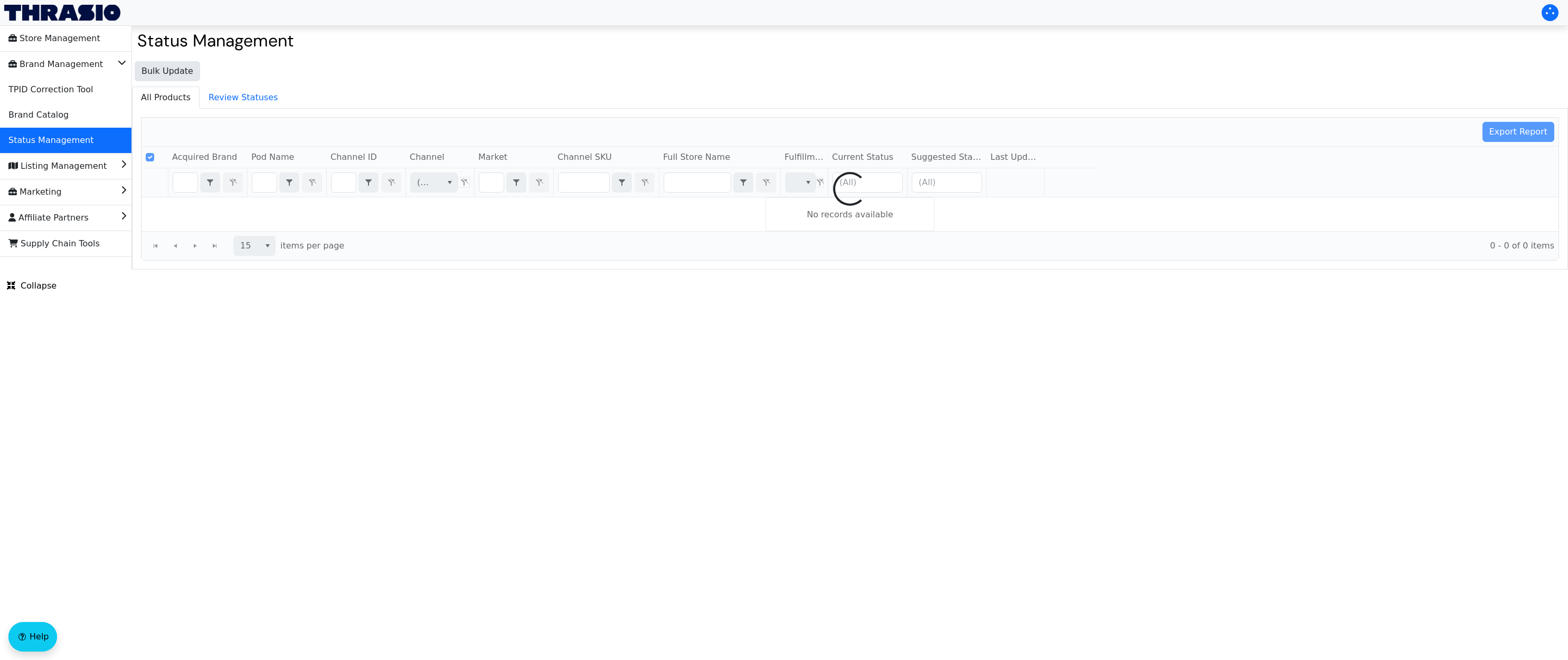
click at [587, 182] on div at bounding box center [850, 189] width 1417 height 142
click at [600, 181] on div at bounding box center [850, 189] width 1417 height 142
click at [574, 184] on div at bounding box center [850, 189] width 1417 height 142
click at [578, 184] on div at bounding box center [850, 189] width 1417 height 142
click at [586, 183] on div at bounding box center [850, 189] width 1417 height 142
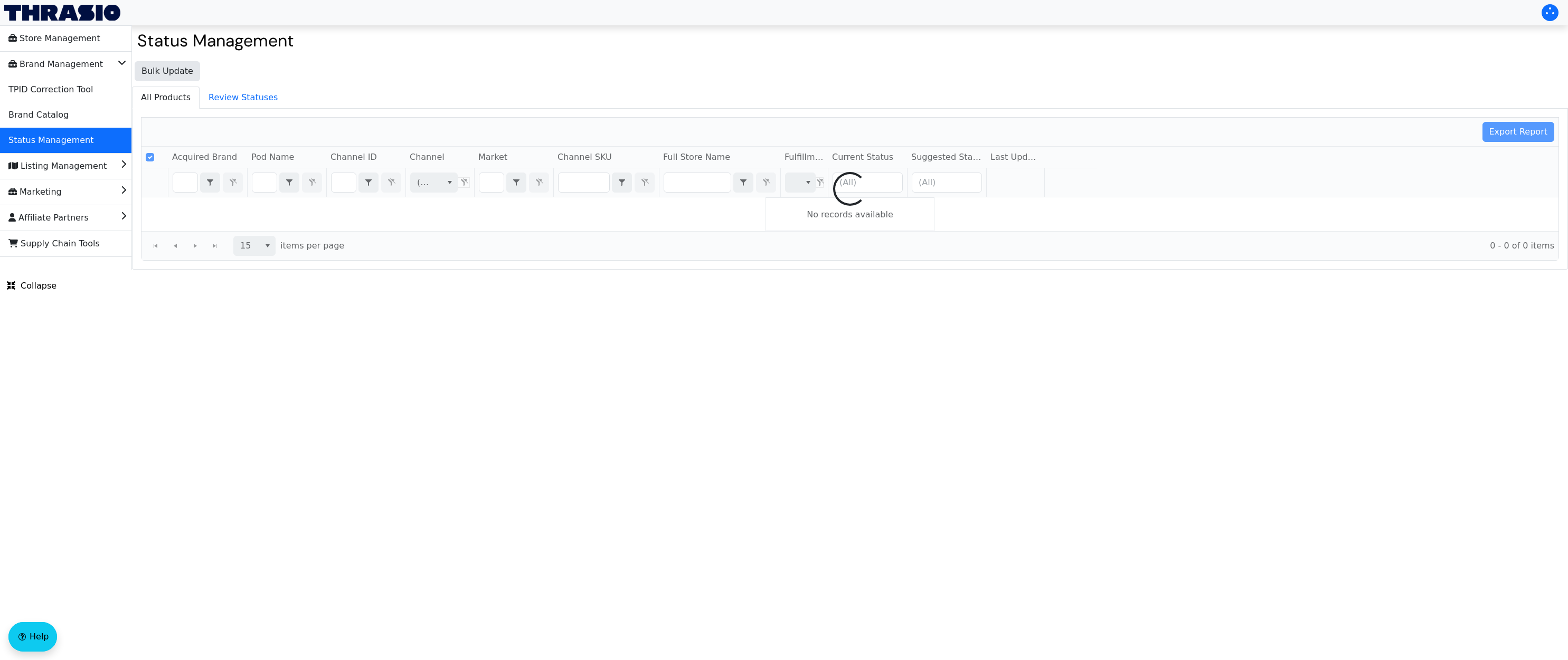
click at [575, 185] on div at bounding box center [850, 189] width 1417 height 142
click at [584, 184] on div at bounding box center [850, 189] width 1417 height 142
click at [576, 181] on div at bounding box center [850, 189] width 1417 height 142
click at [583, 181] on div at bounding box center [850, 189] width 1417 height 142
checkbox input "false"
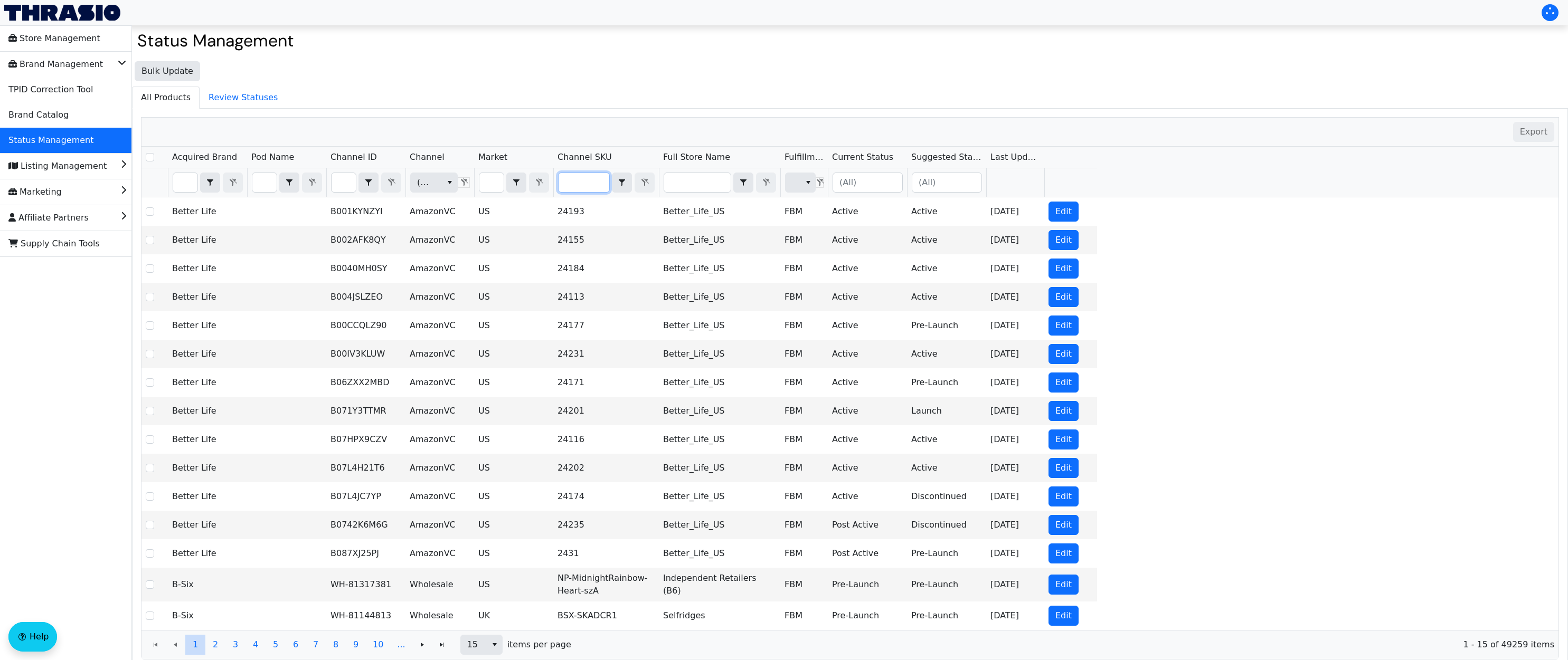
click at [583, 179] on input "Filter" at bounding box center [584, 182] width 51 height 19
type input "X004I3WERX"
checkbox input "true"
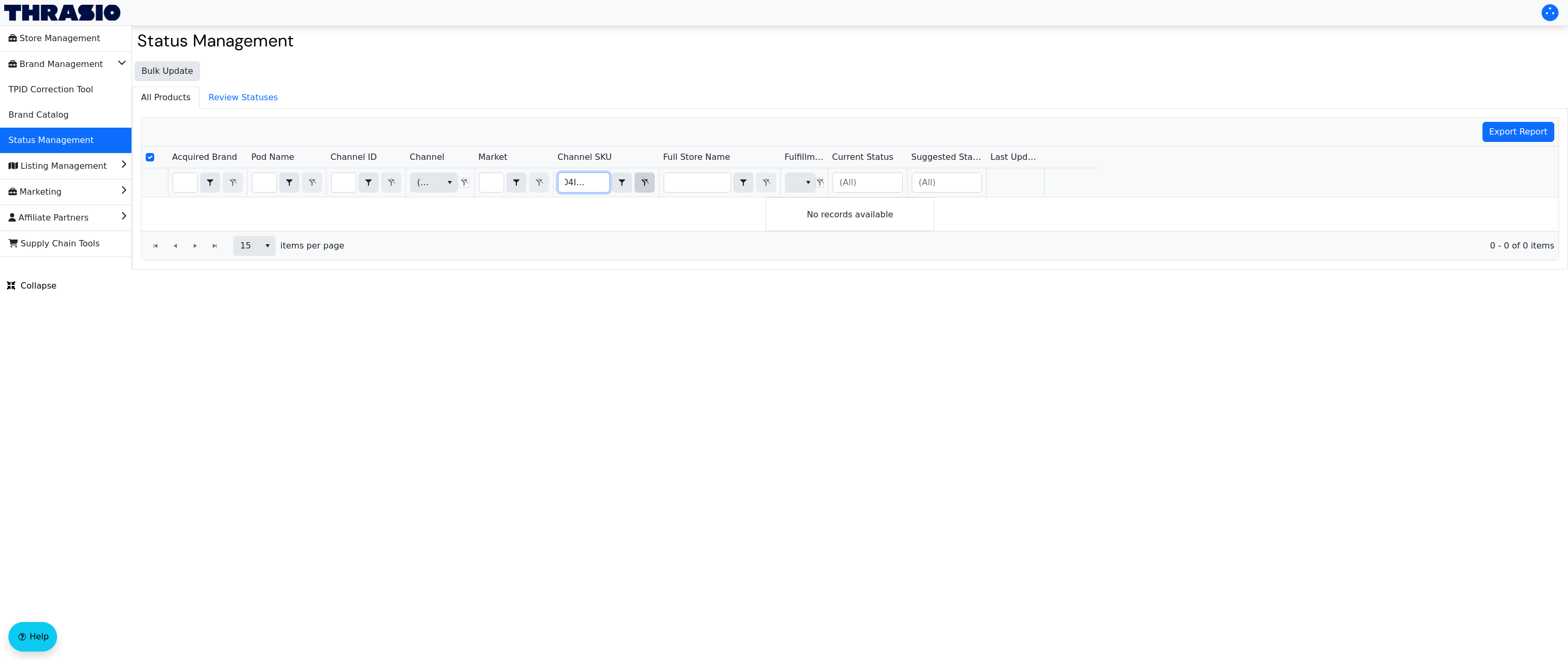
type input "X004I3WERX"
click at [646, 185] on icon "Filter" at bounding box center [645, 182] width 13 height 9
checkbox input "false"
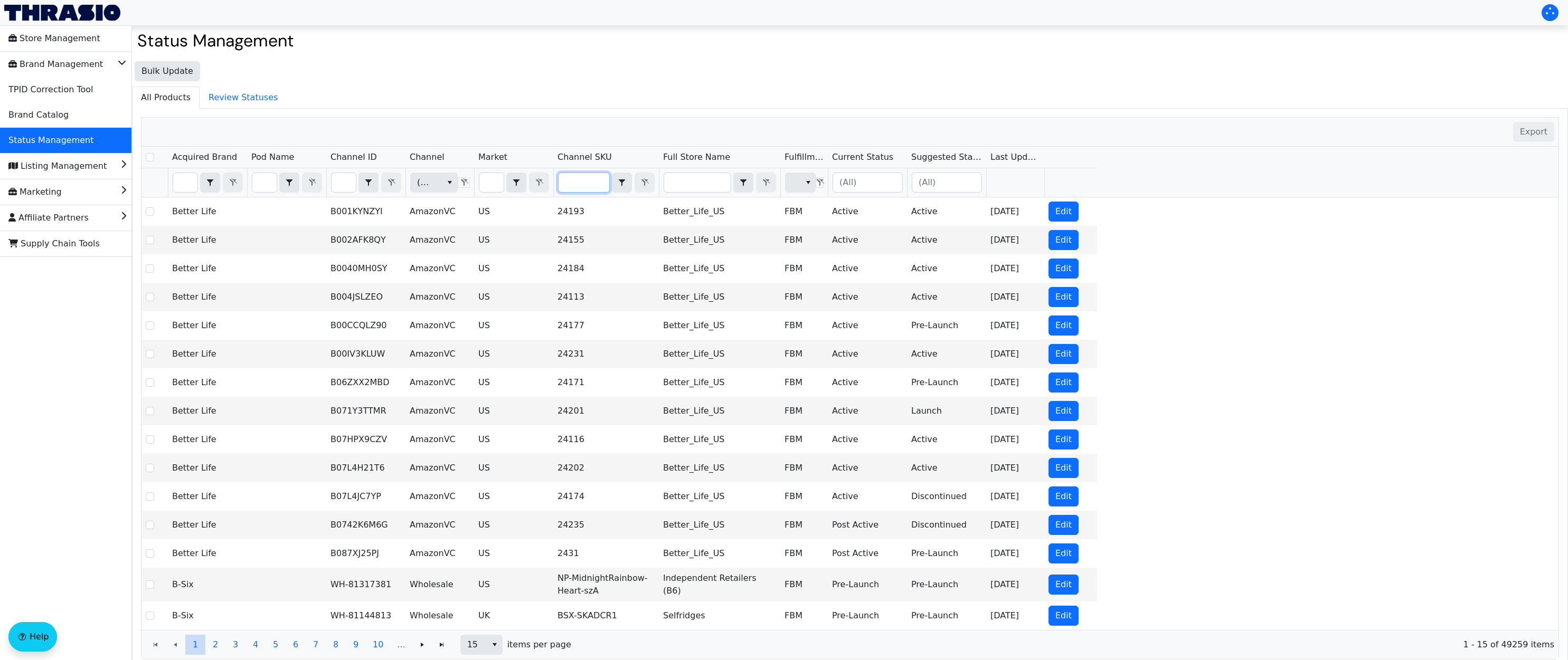
type input "HCO-HOK-Cork1-PW-1"
checkbox input "true"
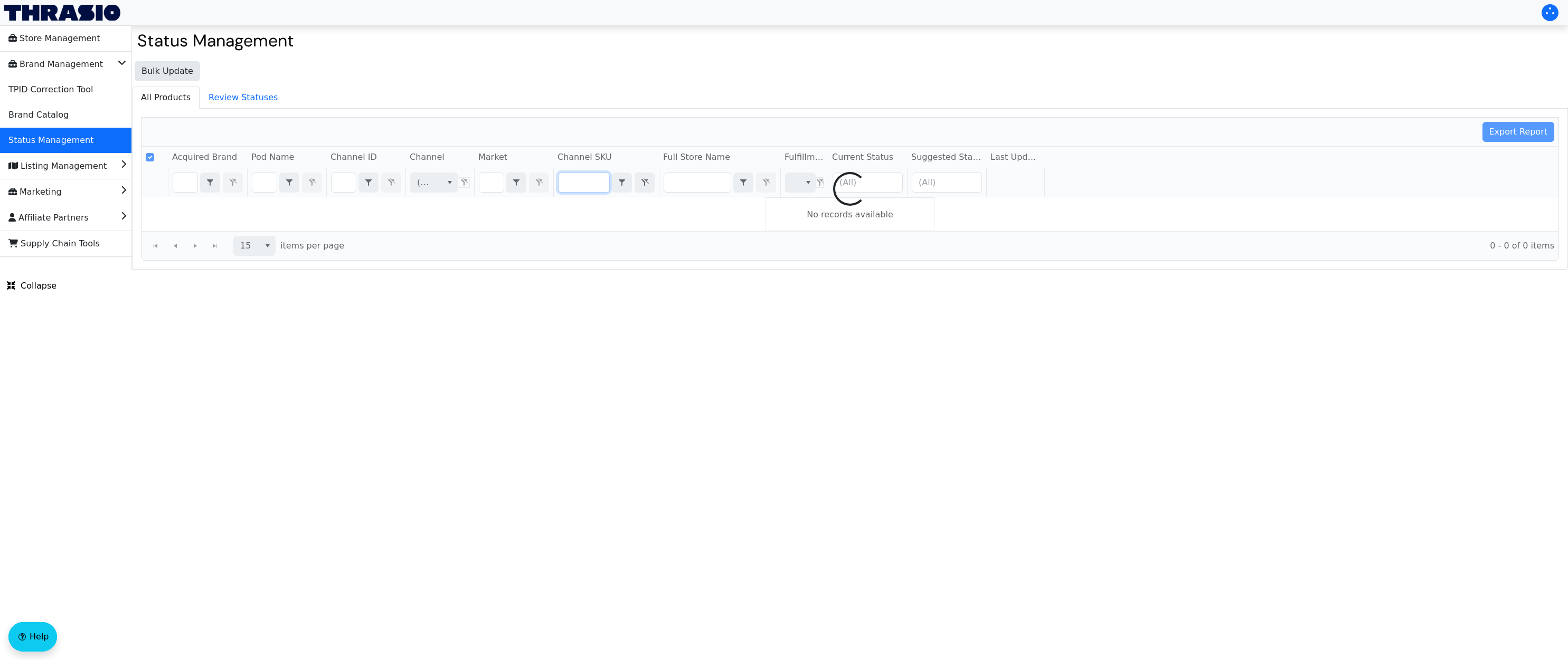
type input "HCO-HOK-Cork1-PW"
checkbox input "false"
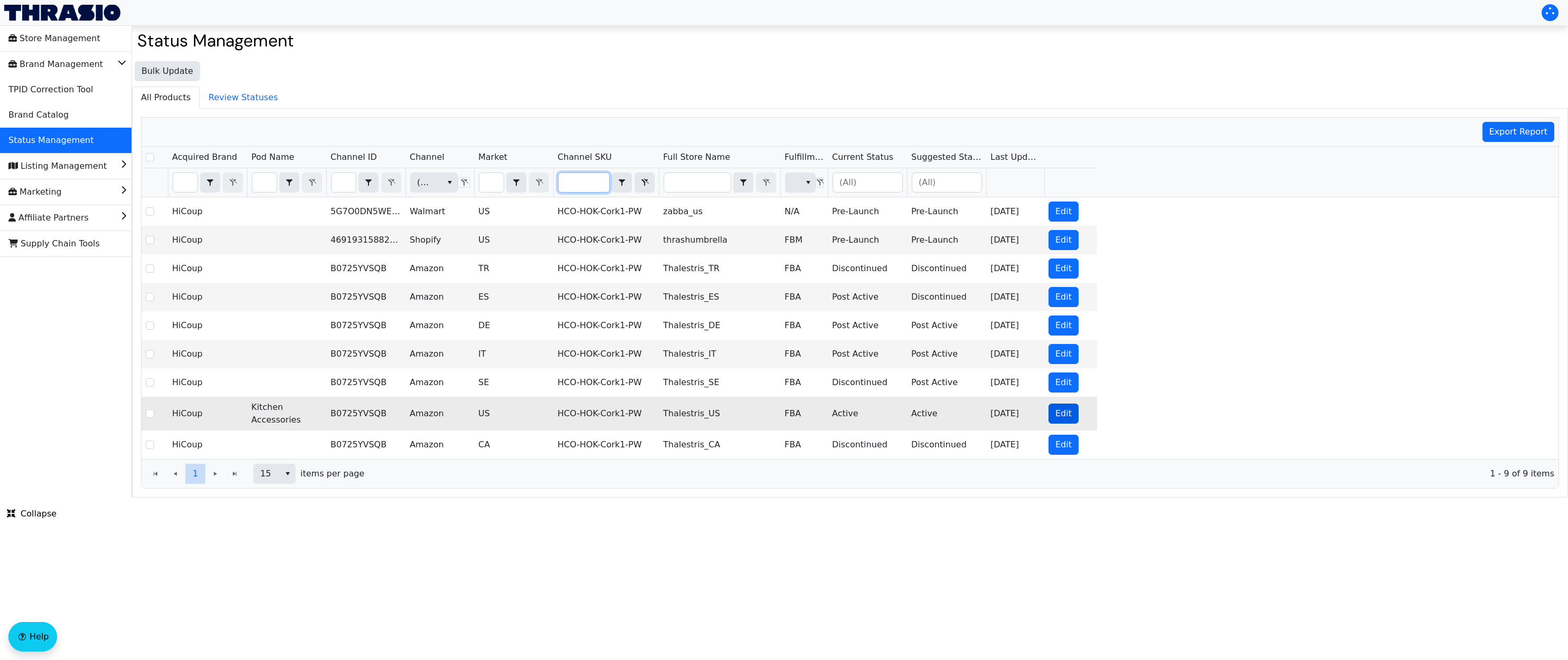
type input "HCO-HOK-Cork1-PW"
click at [1060, 410] on span "Edit" at bounding box center [1063, 414] width 16 height 13
checkbox input "true"
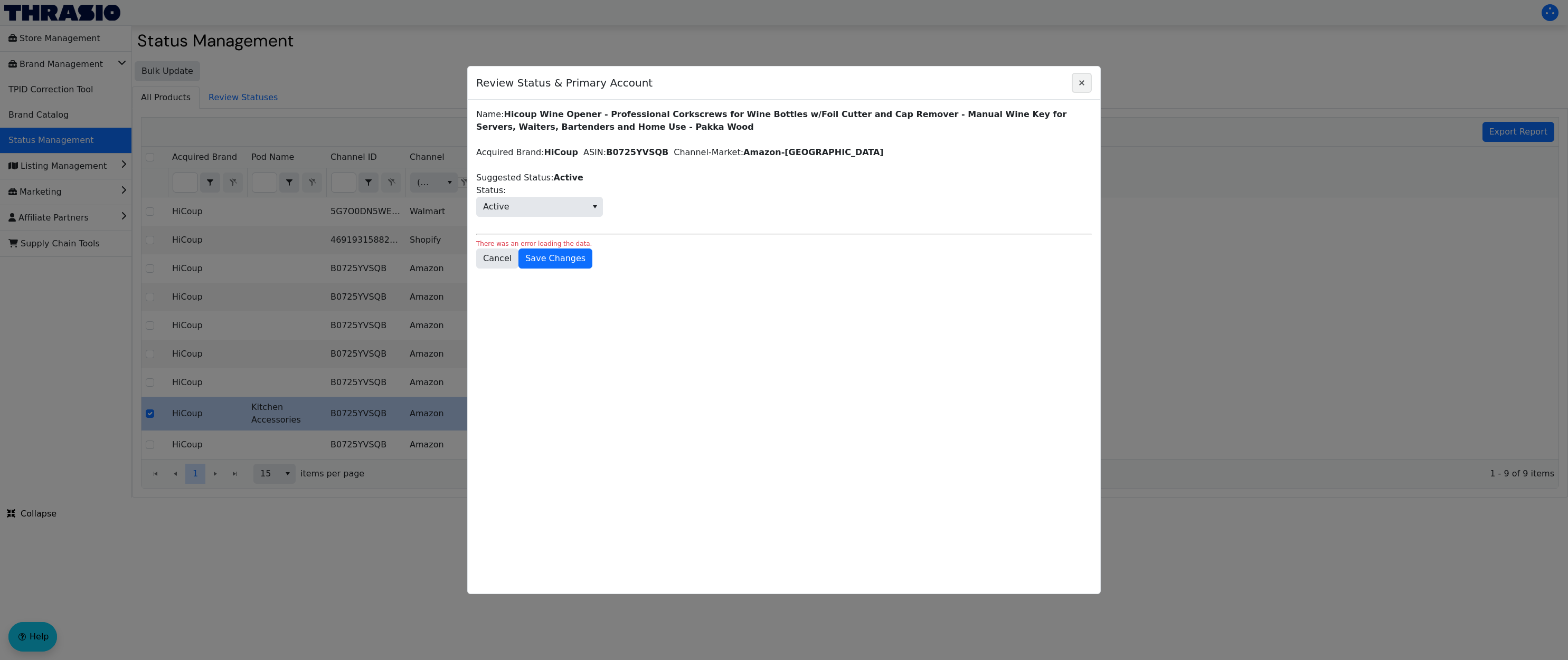
click at [1082, 80] on icon "Close" at bounding box center [1082, 83] width 13 height 9
